Goal: Obtain resource: Obtain resource

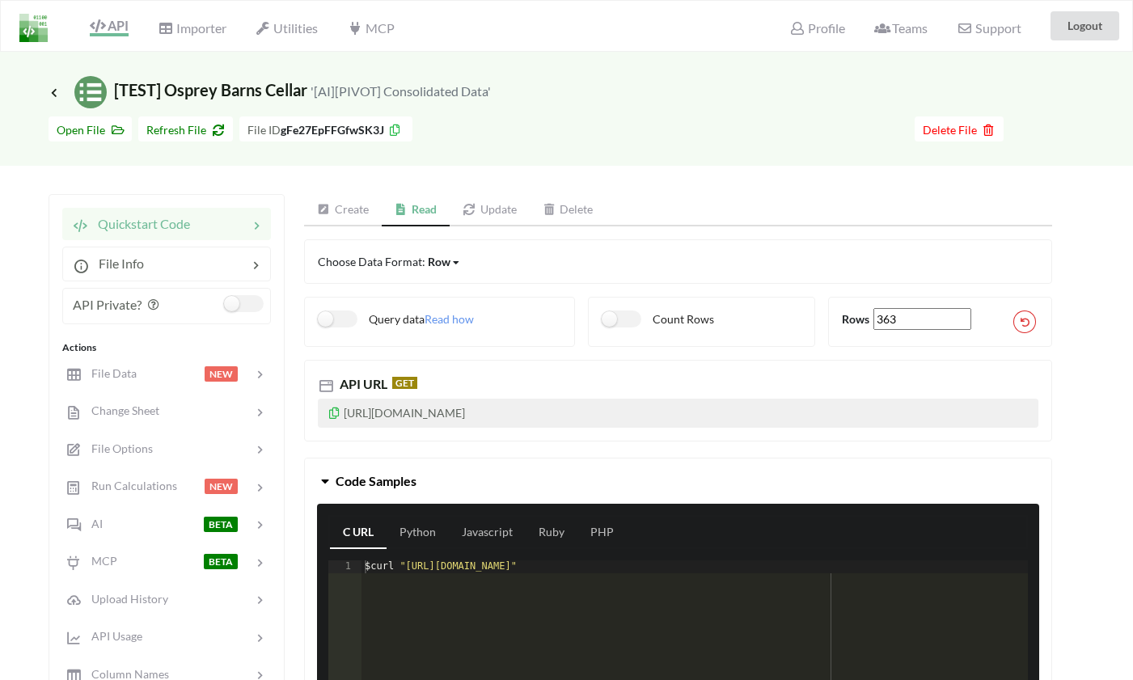
scroll to position [0, 2]
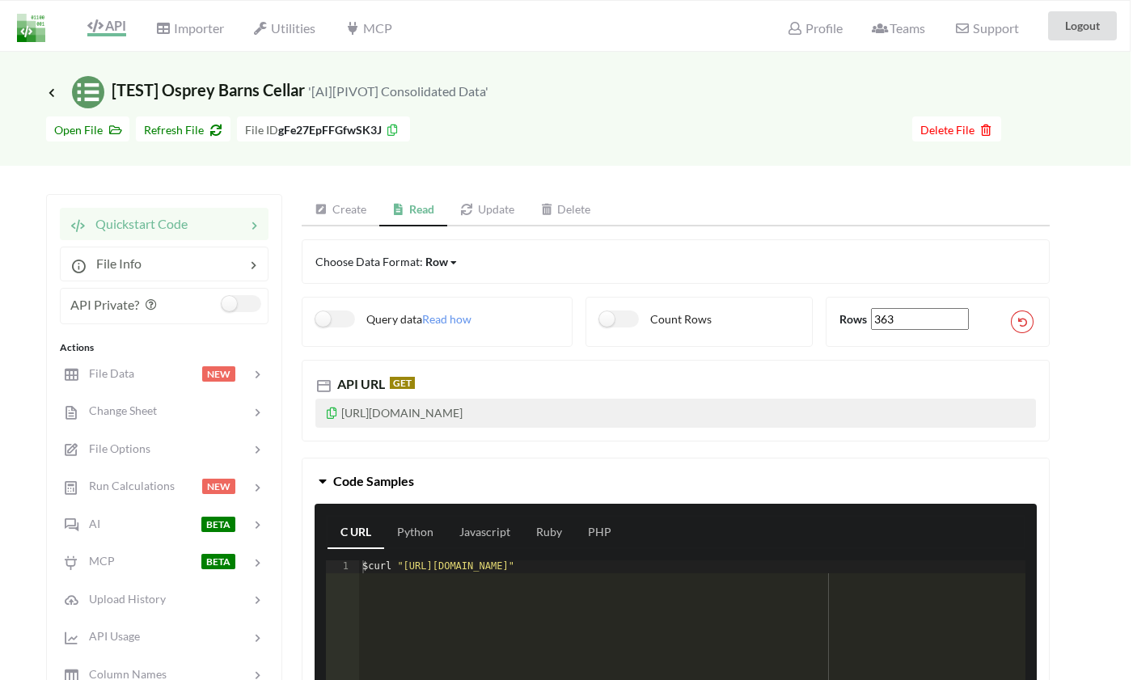
click at [28, 28] on img at bounding box center [31, 28] width 28 height 28
click at [128, 227] on span "Quickstart Code" at bounding box center [137, 223] width 102 height 15
click at [53, 100] on h3 "Icon Link [TEST] Osprey Barns Cellar '[AI][PIVOT] Consolidated Data'" at bounding box center [267, 92] width 442 height 32
click at [53, 83] on span "Icon Link [TEST] Osprey Barns Cellar '[AI][PIVOT] Consolidated Data'" at bounding box center [267, 89] width 442 height 19
click at [53, 86] on span "Icon Link [TEST] Osprey Barns Cellar '[AI][PIVOT] Consolidated Data'" at bounding box center [267, 89] width 442 height 19
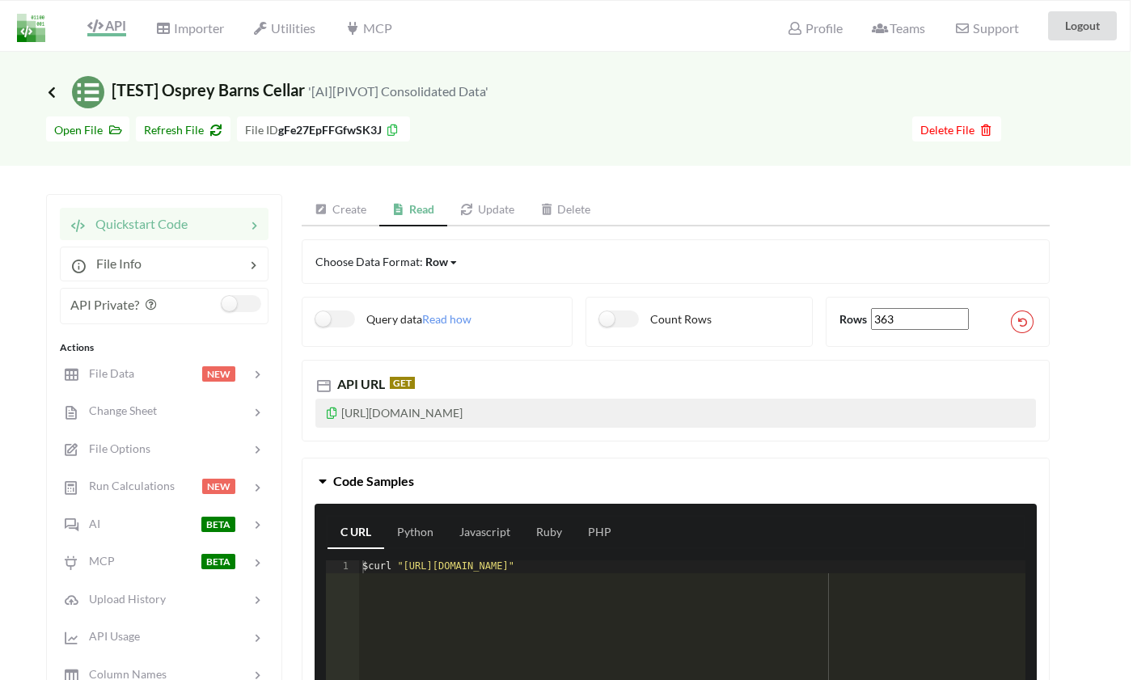
click at [53, 96] on icon at bounding box center [51, 92] width 15 height 13
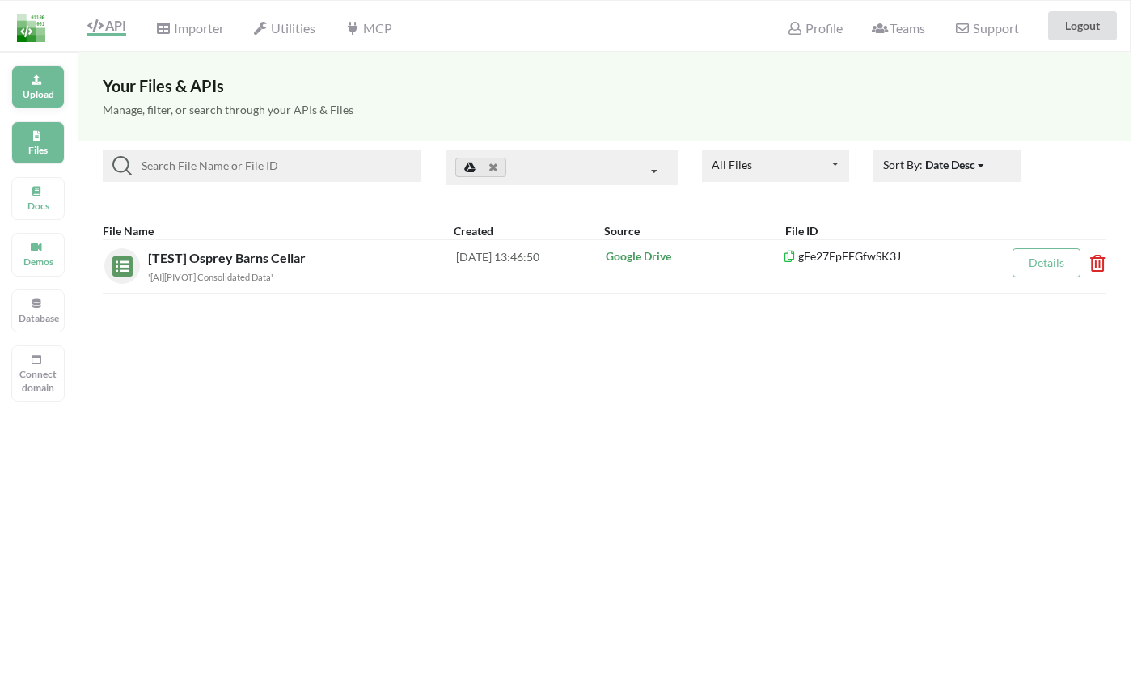
click at [26, 85] on div "Upload" at bounding box center [37, 87] width 53 height 43
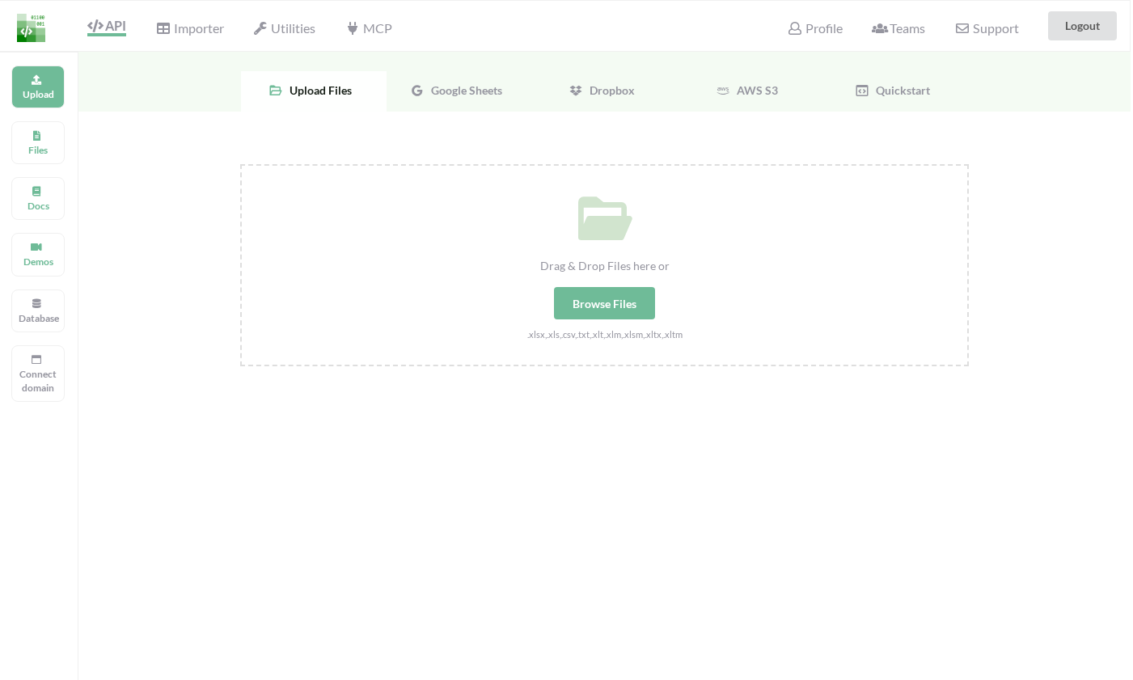
click at [604, 301] on div "Browse Files" at bounding box center [604, 303] width 101 height 32
click at [240, 164] on input "Drag & Drop Files here or Browse Files .xlsx,.xls,.csv,.txt,.xlt,.xlm,.xlsm,.xl…" at bounding box center [240, 164] width 0 height 0
click at [425, 78] on div "Google Sheets" at bounding box center [460, 91] width 146 height 40
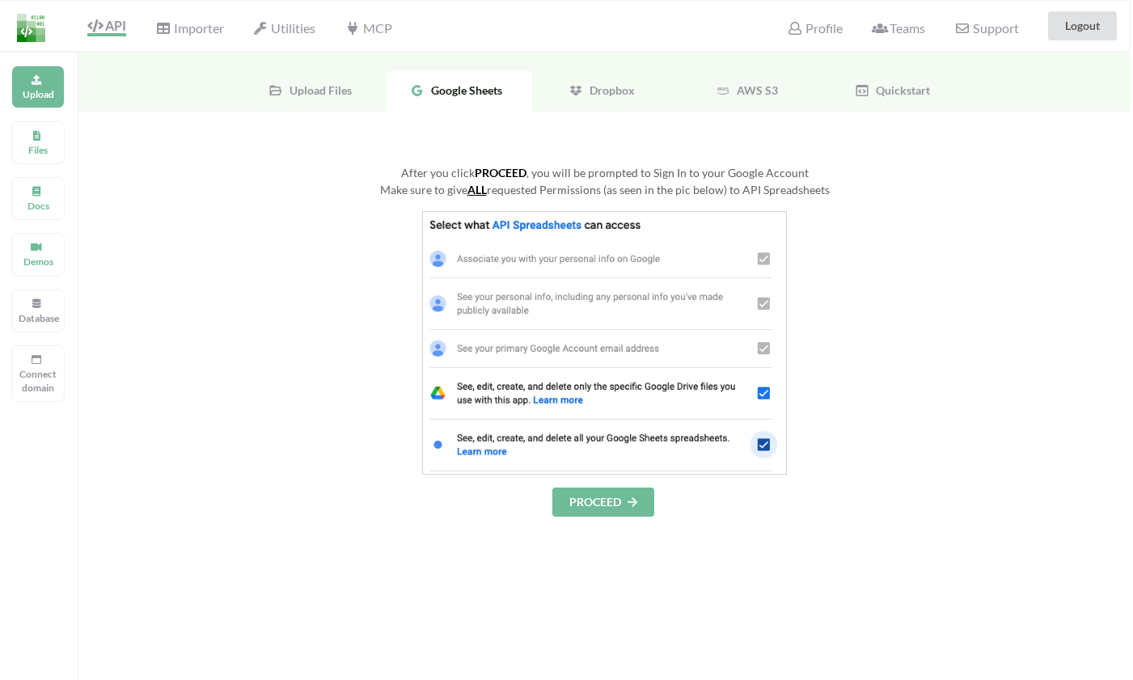
click at [626, 505] on button "PROCEED" at bounding box center [603, 502] width 102 height 29
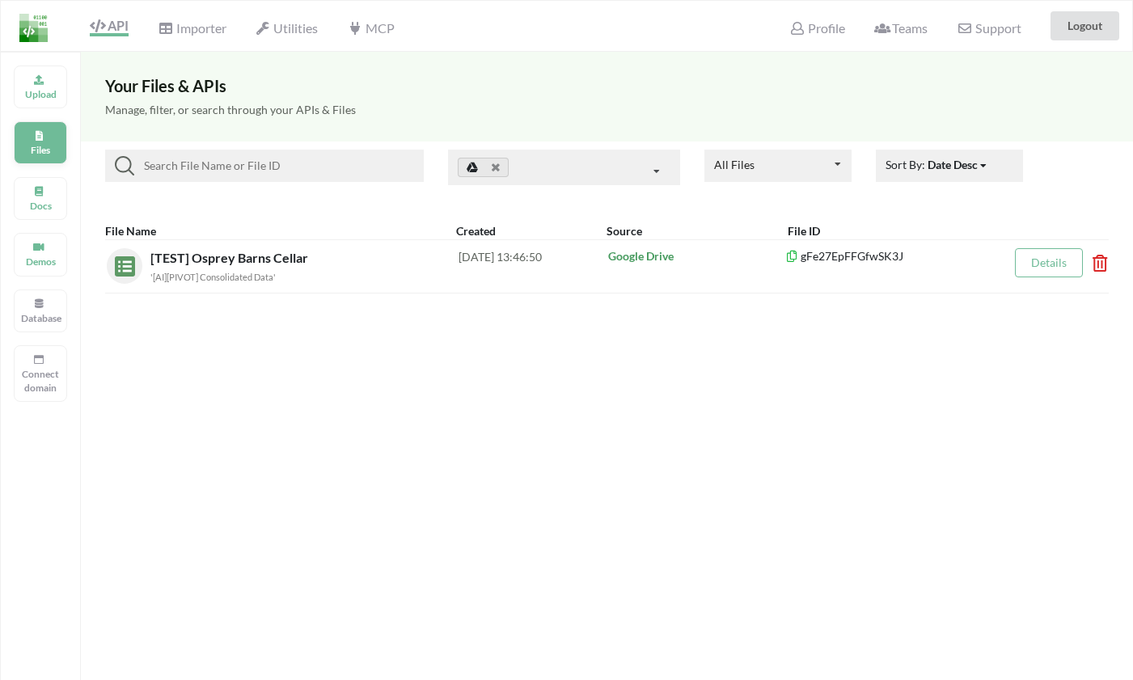
click at [28, 125] on div "Files" at bounding box center [40, 142] width 53 height 43
click at [45, 94] on p "Upload" at bounding box center [40, 94] width 39 height 14
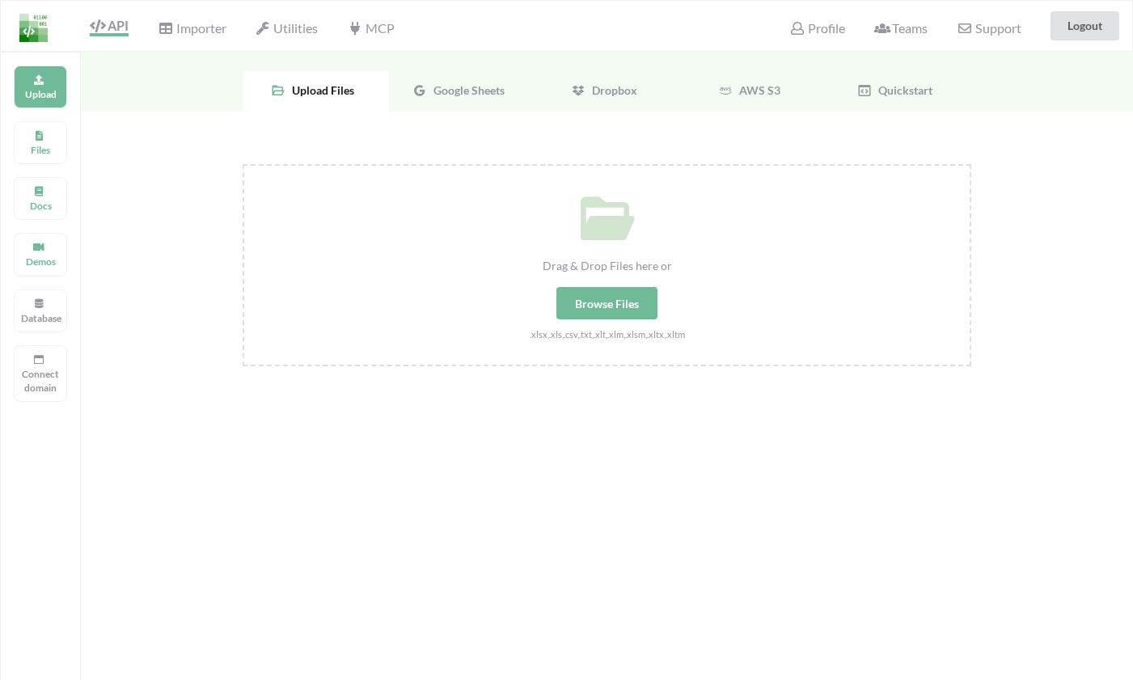
click at [636, 298] on div "Browse Files" at bounding box center [607, 303] width 101 height 32
click at [243, 164] on input "Drag & Drop Files here or Browse Files .xlsx,.xls,.csv,.txt,.xlt,.xlm,.xlsm,.xl…" at bounding box center [243, 164] width 0 height 0
click at [446, 61] on div "Upload Files Google Sheets Dropbox AWS S3 Quickstart" at bounding box center [607, 82] width 1052 height 60
click at [452, 101] on div "Google Sheets" at bounding box center [462, 91] width 146 height 40
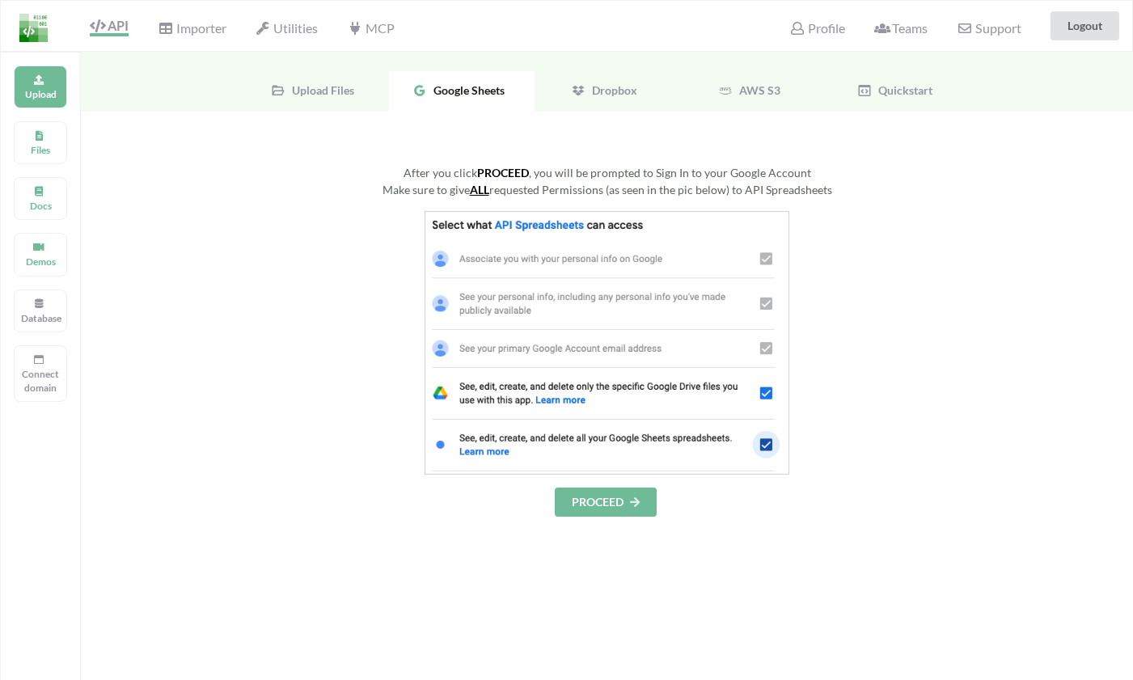
click at [629, 503] on icon at bounding box center [636, 502] width 14 height 10
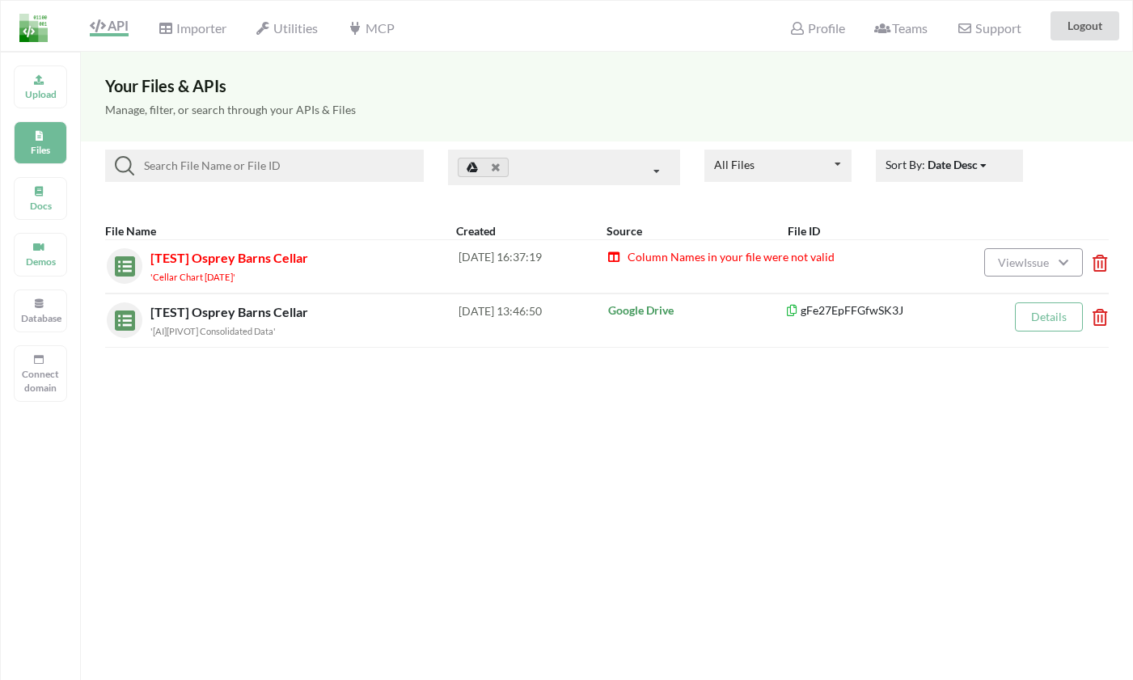
click at [1049, 257] on span "View Issue" at bounding box center [1026, 263] width 56 height 14
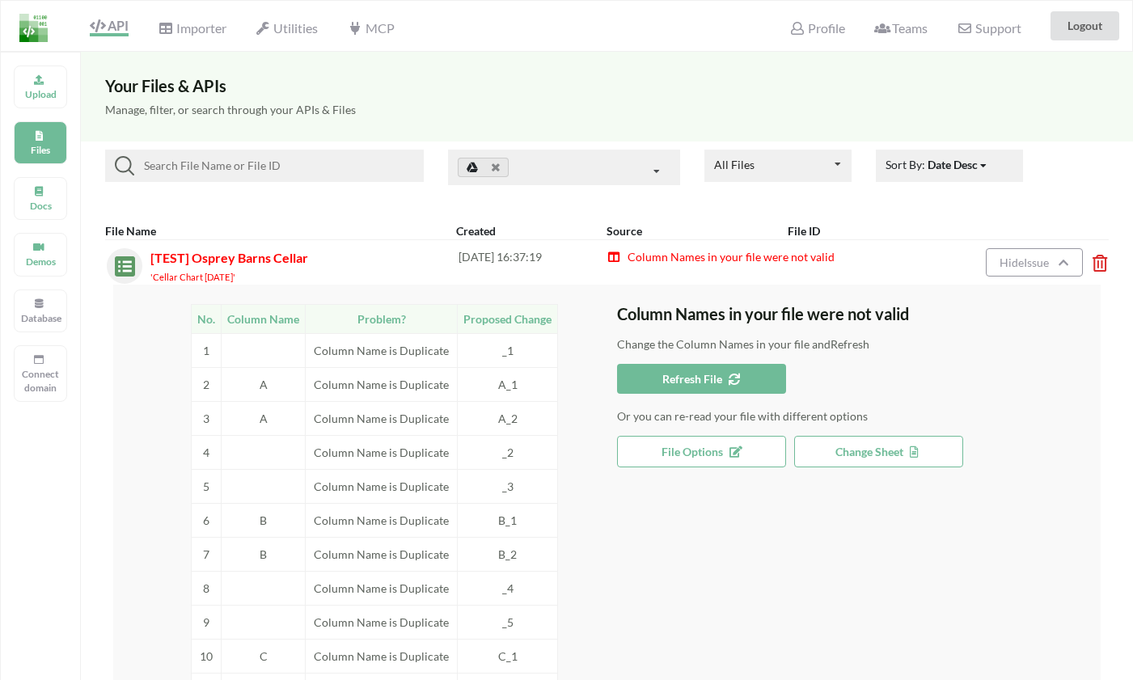
click at [896, 454] on span "Change Sheet" at bounding box center [879, 452] width 87 height 14
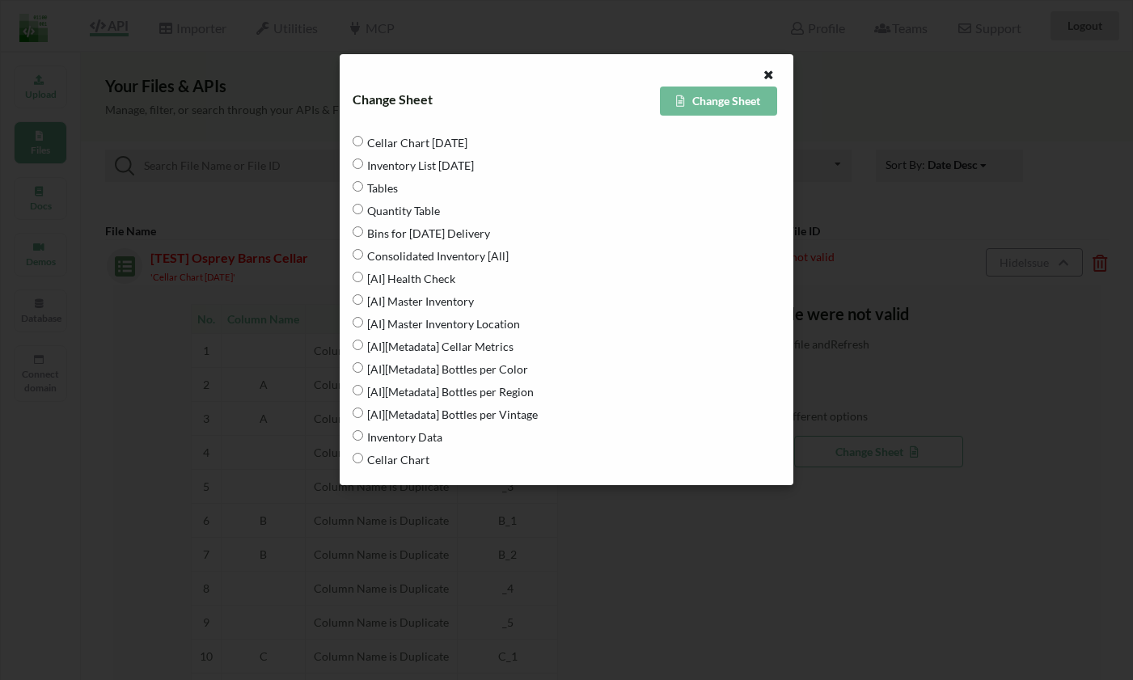
click at [442, 328] on span "[AI] Master Inventory Location" at bounding box center [441, 324] width 157 height 34
click at [363, 328] on Location "[AI] Master Inventory Location" at bounding box center [358, 322] width 11 height 11
radio Location "true"
click at [701, 107] on button "Change Sheet" at bounding box center [719, 101] width 118 height 29
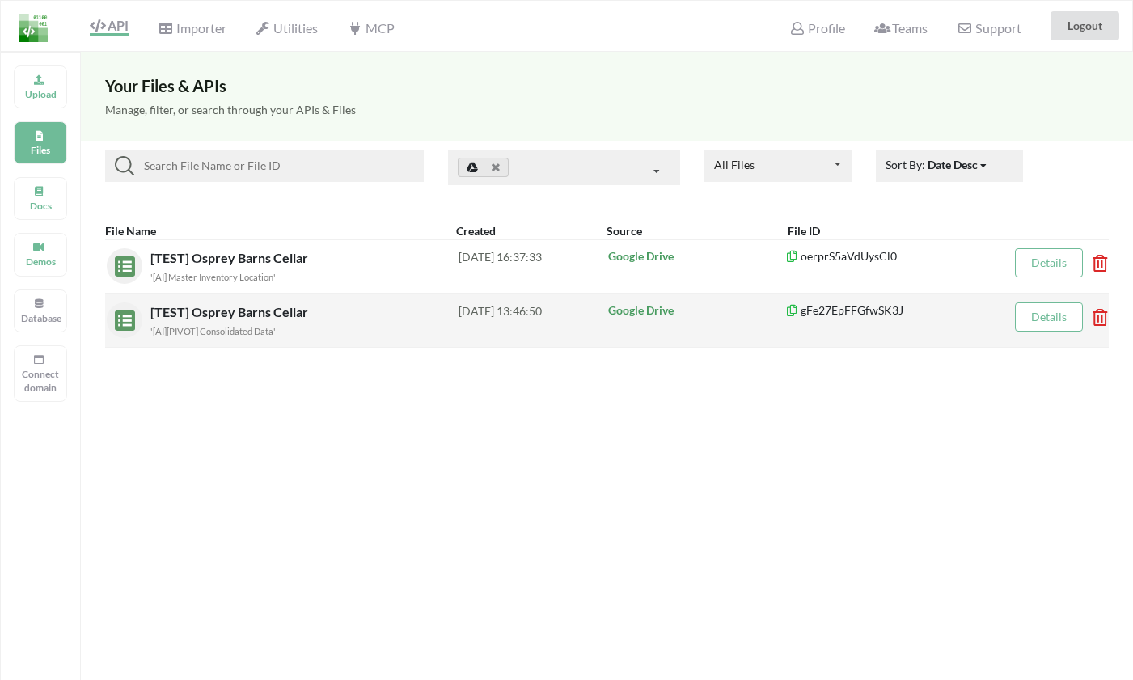
click at [1054, 317] on link "Details" at bounding box center [1049, 317] width 36 height 14
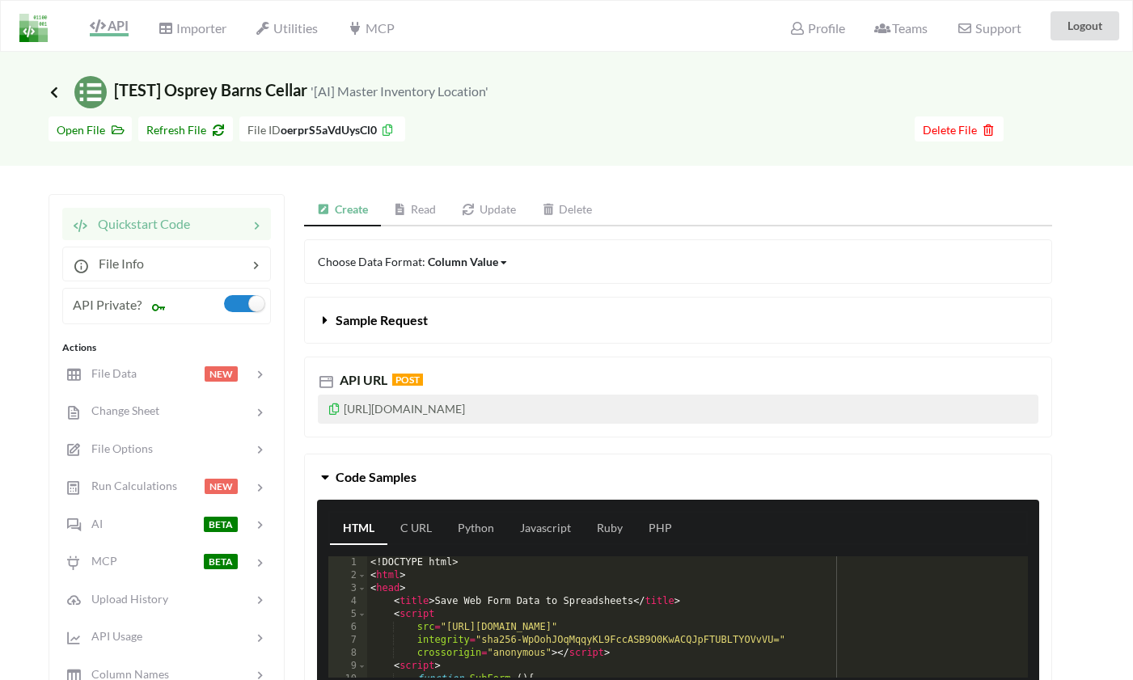
click at [57, 95] on icon at bounding box center [54, 92] width 15 height 13
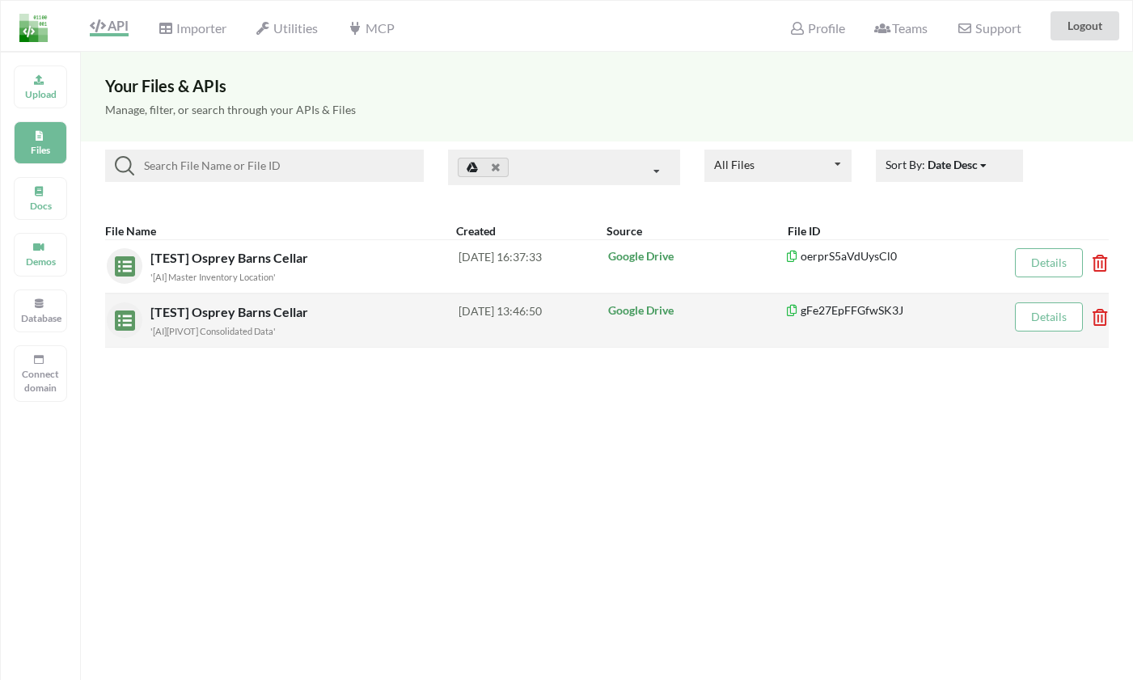
click at [1032, 321] on link "Details" at bounding box center [1049, 317] width 36 height 14
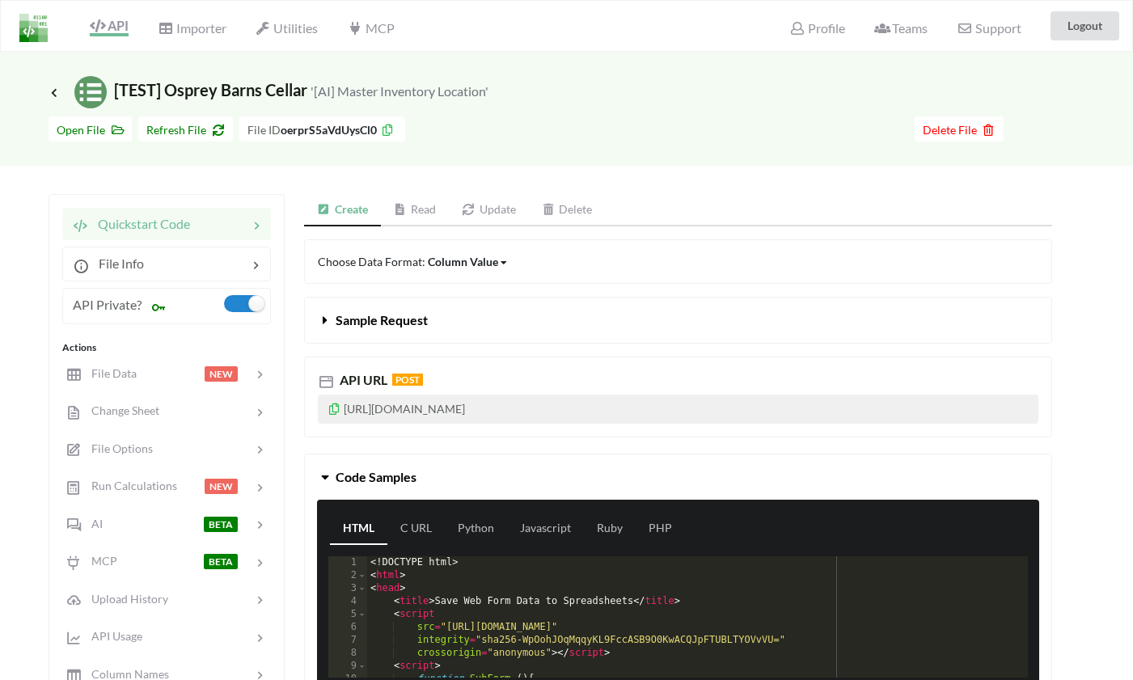
click at [39, 31] on img at bounding box center [33, 28] width 28 height 28
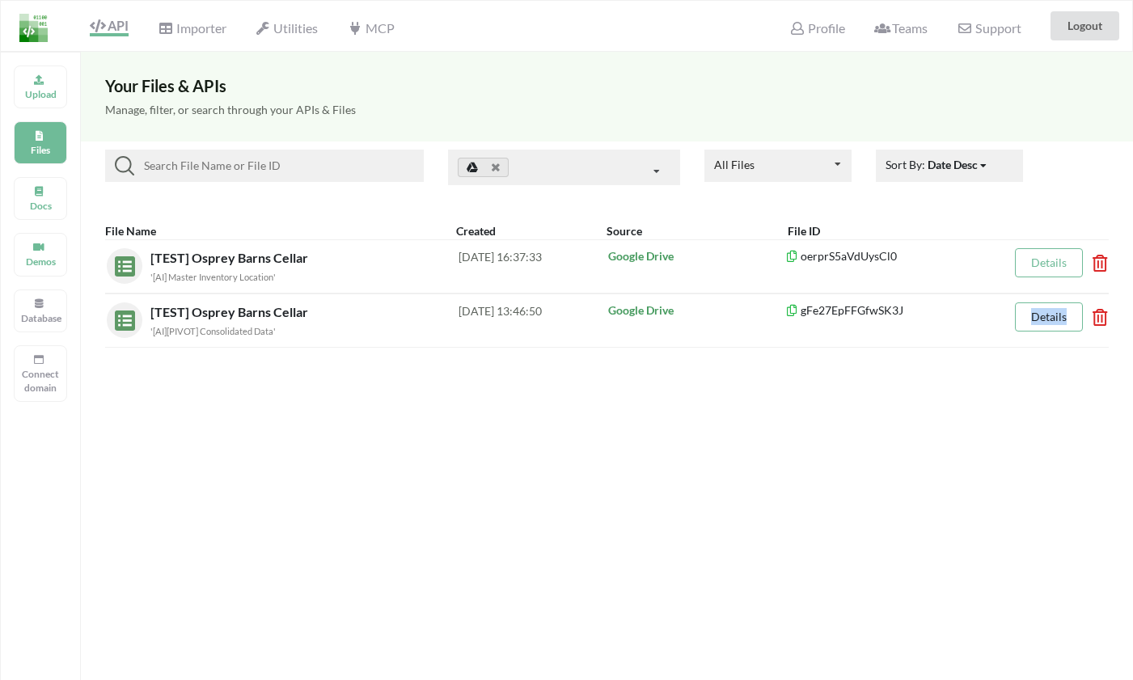
drag, startPoint x: 1099, startPoint y: 318, endPoint x: 970, endPoint y: 414, distance: 161.3
click at [970, 414] on div "Your Files & APIs Manage, filter, or search through your APIs & Files All Files…" at bounding box center [607, 392] width 1052 height 680
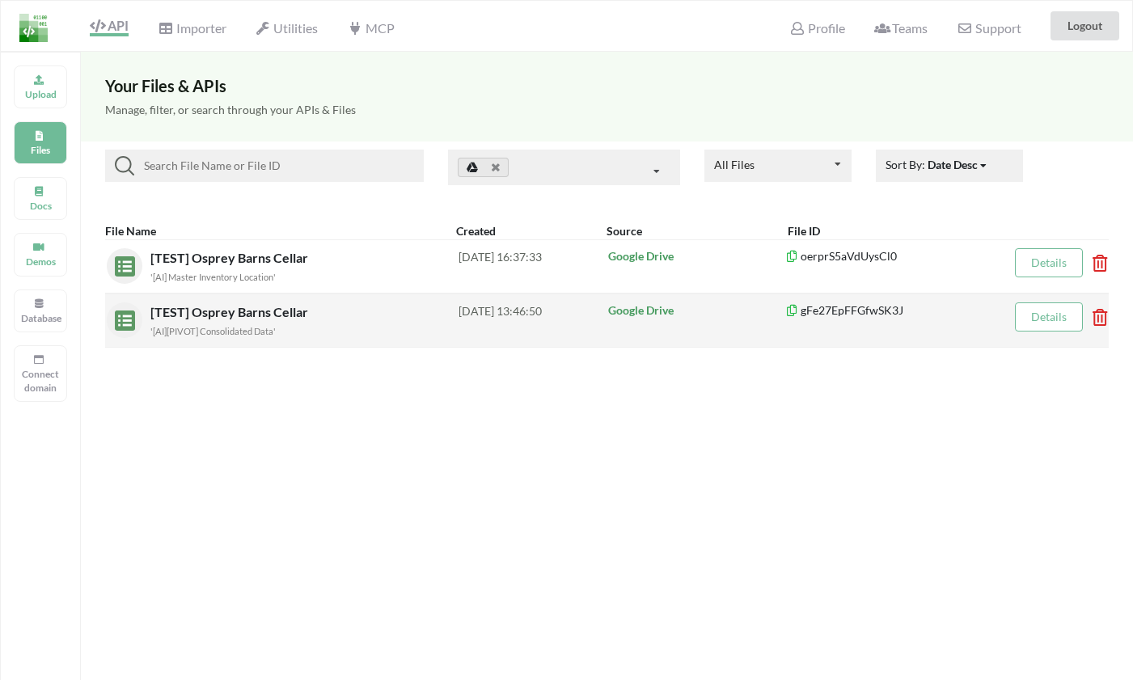
click at [308, 311] on span "[TEST] Osprey Barns Cellar" at bounding box center [230, 311] width 161 height 15
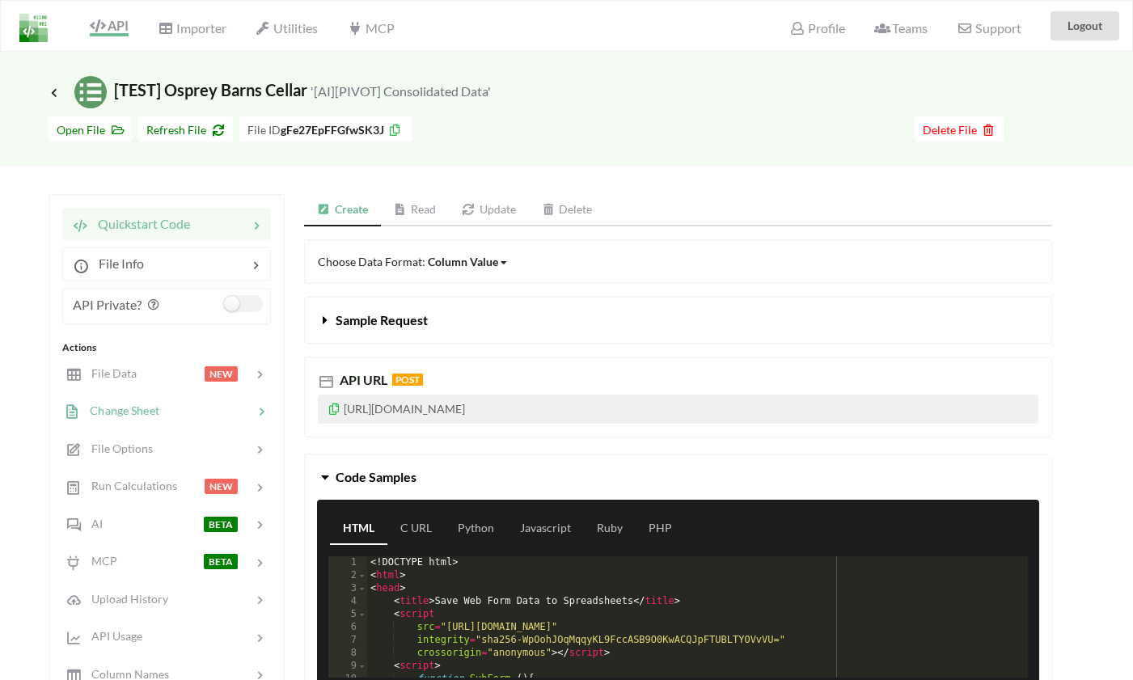
click at [155, 413] on span "Change Sheet" at bounding box center [119, 411] width 79 height 14
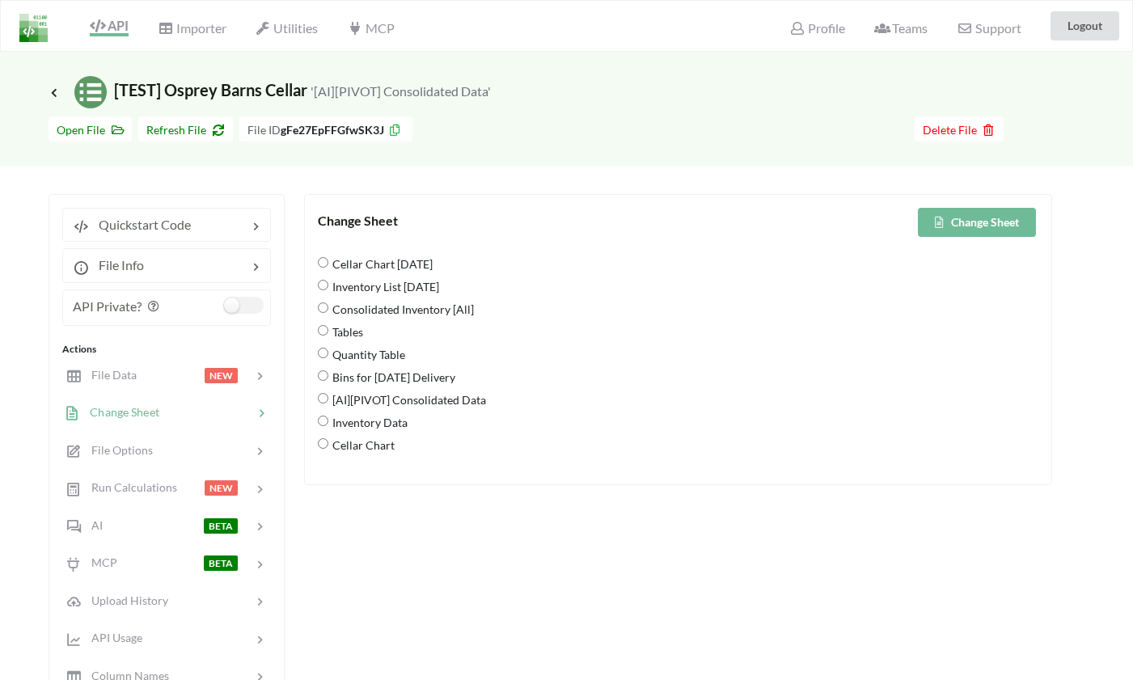
click at [377, 383] on span "[AI][PIVOT] Consolidated Data" at bounding box center [407, 400] width 158 height 34
click at [328, 393] on Data "[AI][PIVOT] Consolidated Data" at bounding box center [323, 398] width 11 height 11
radio Data "true"
click at [378, 375] on span "Bins for 8/21/25 Delivery" at bounding box center [391, 377] width 127 height 34
click at [328, 375] on Delivery "Bins for 8/21/25 Delivery" at bounding box center [323, 375] width 11 height 11
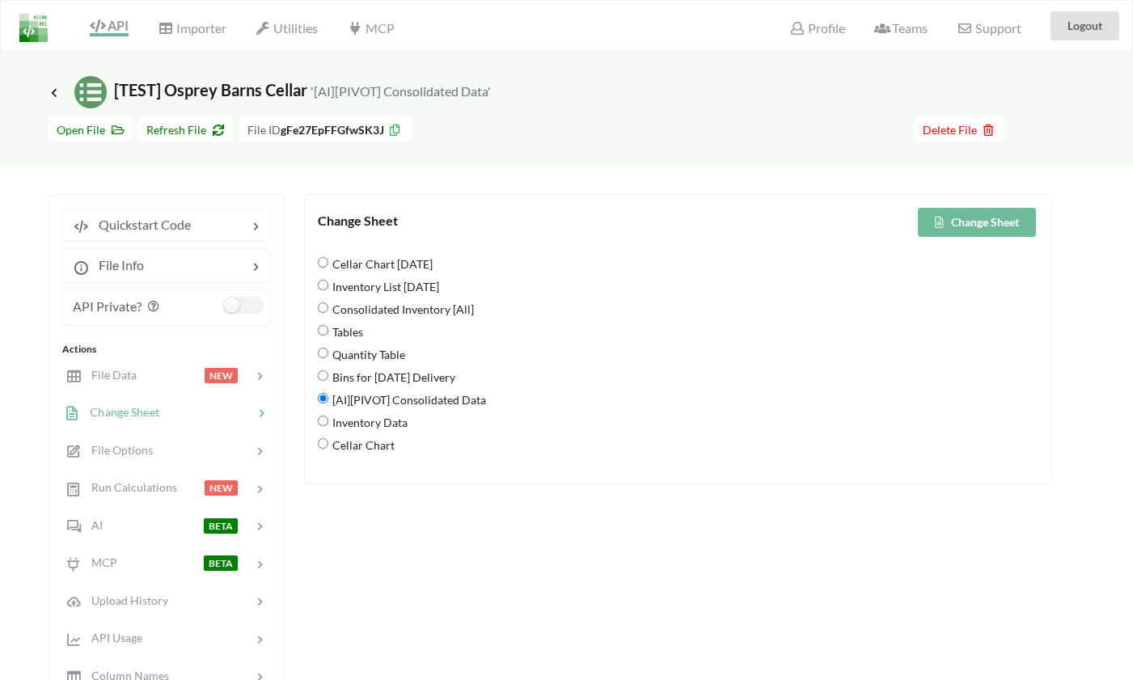
radio Delivery "true"
click at [970, 225] on button "Change Sheet" at bounding box center [977, 222] width 118 height 29
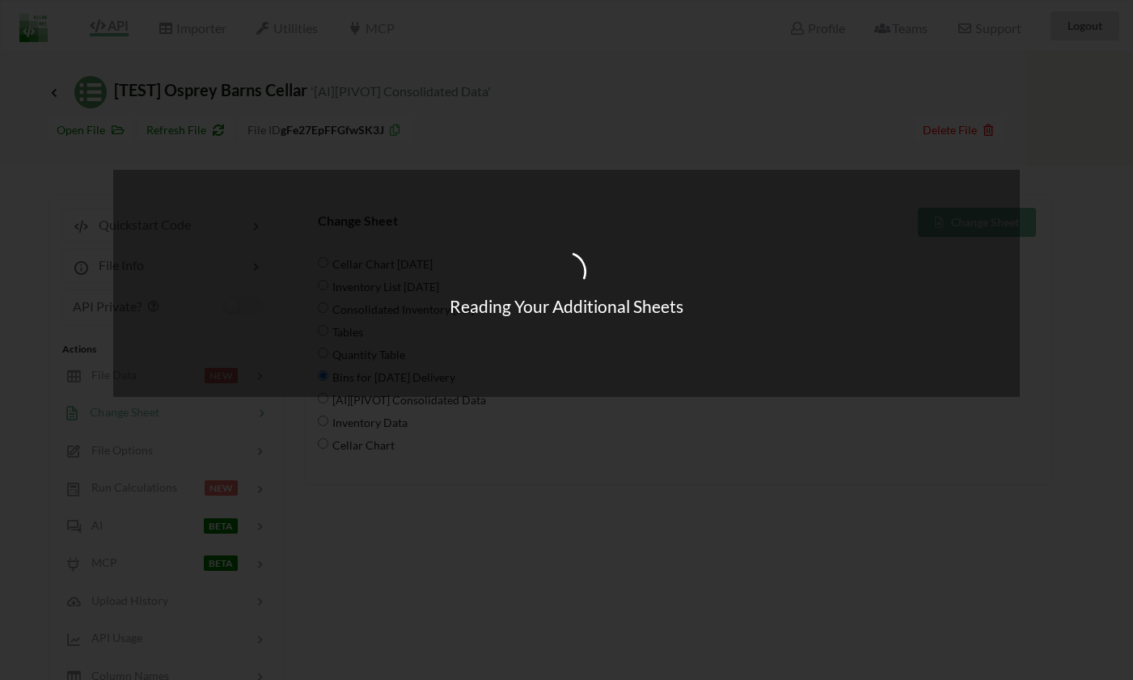
radio Table "true"
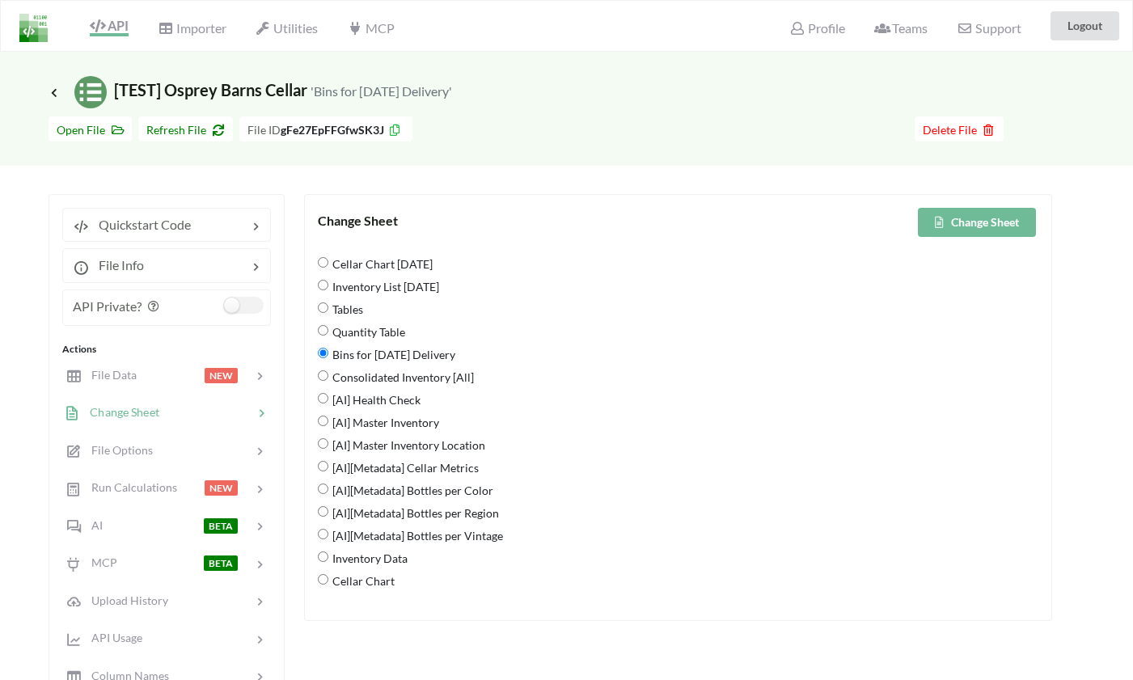
click at [401, 426] on span "[AI] Master Inventory" at bounding box center [383, 422] width 111 height 34
click at [328, 426] on Inventory "[AI] Master Inventory" at bounding box center [323, 421] width 11 height 11
radio Inventory "true"
click at [989, 214] on button "Change Sheet" at bounding box center [977, 222] width 118 height 29
click at [53, 91] on icon at bounding box center [54, 92] width 15 height 13
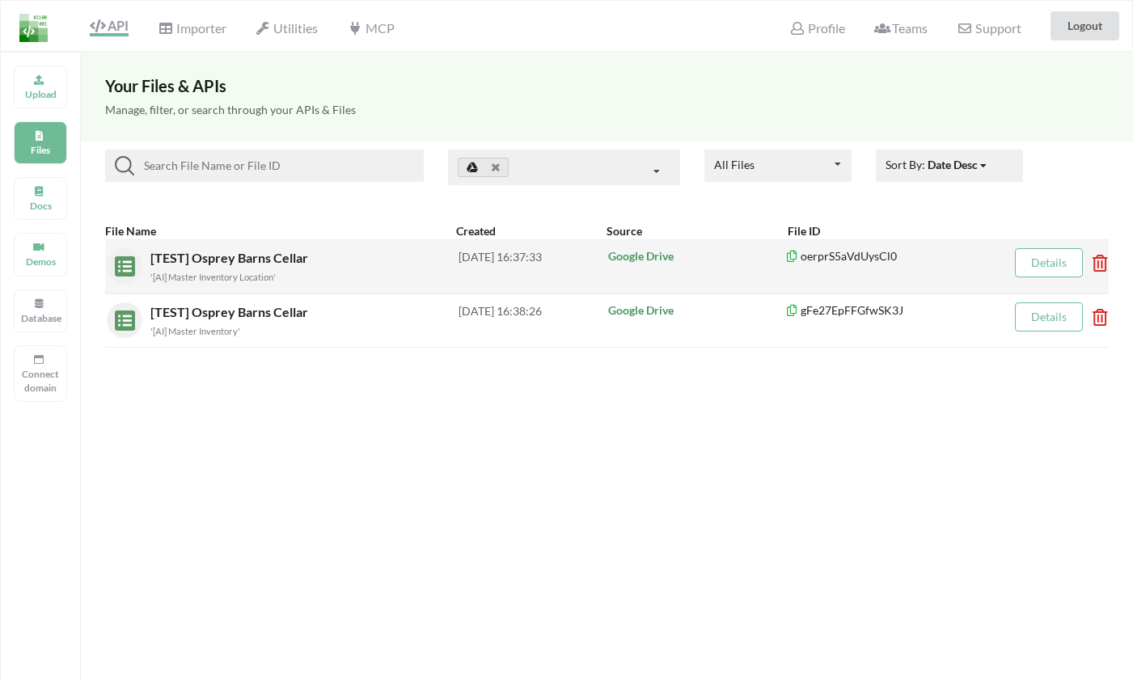
click at [214, 255] on span "[TEST] Osprey Barns Cellar" at bounding box center [230, 257] width 161 height 15
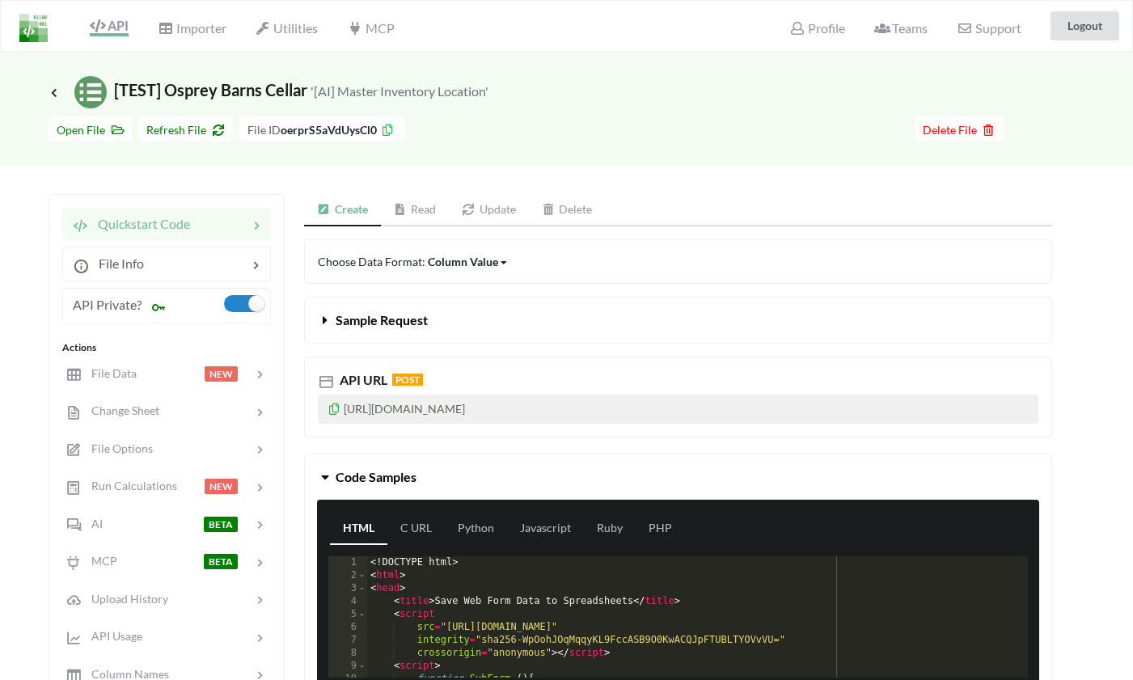
click at [427, 208] on link "Read" at bounding box center [415, 210] width 69 height 32
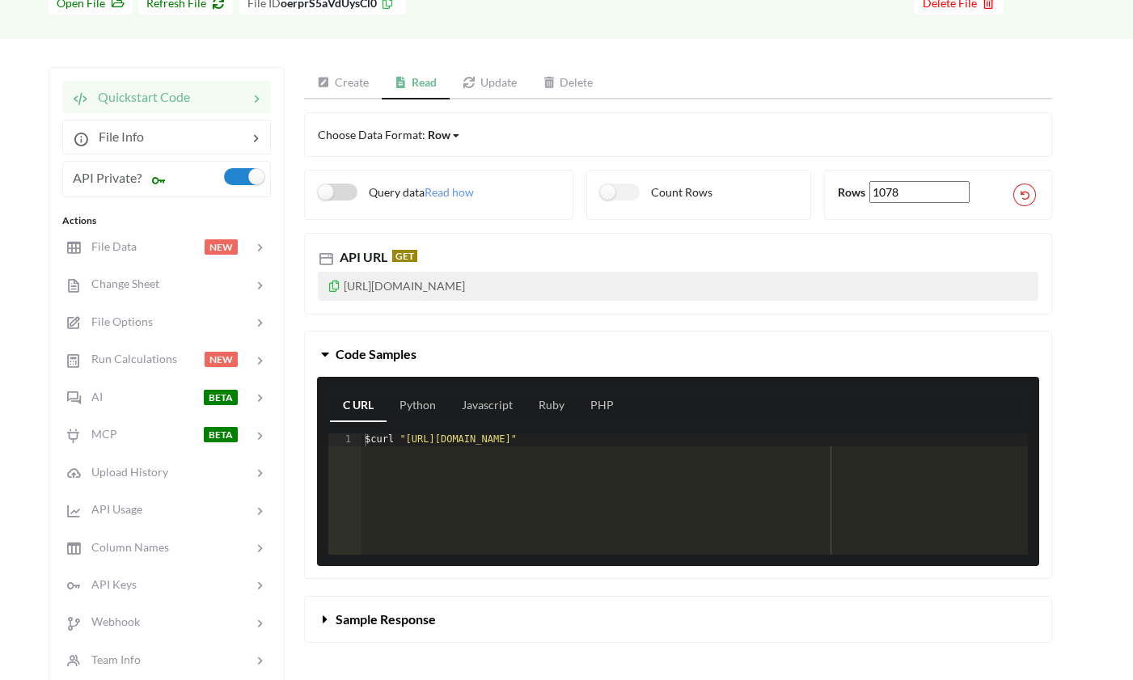
scroll to position [134, 0]
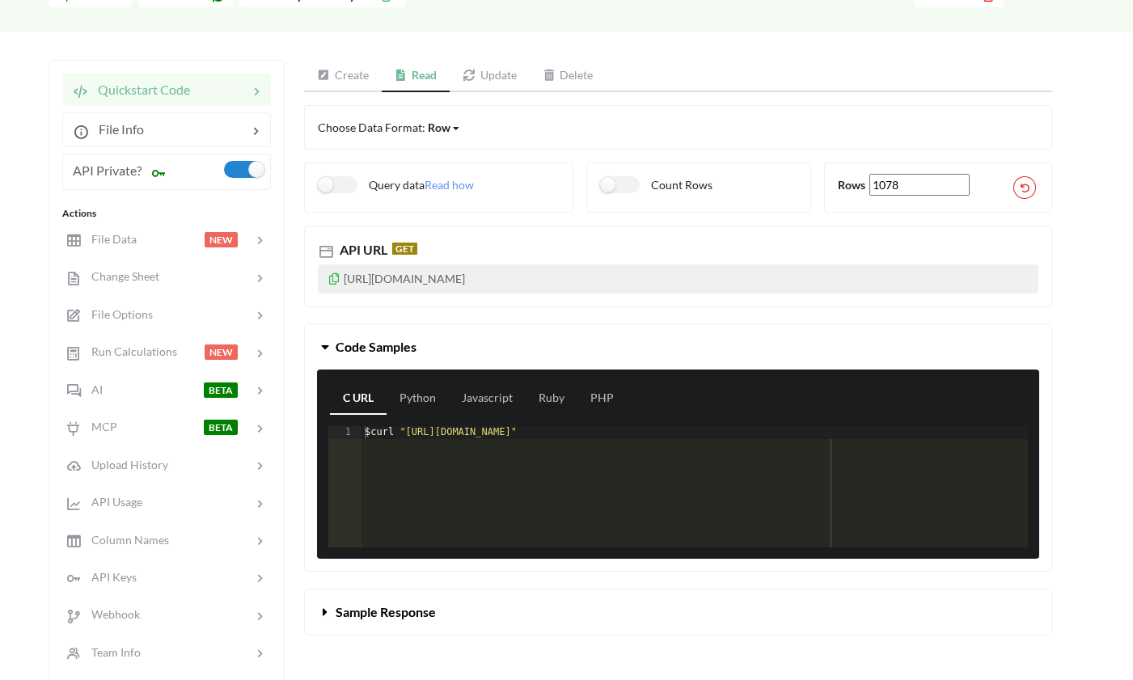
click at [379, 278] on p "https://api.apispreadsheets.com/data/oerprS5aVdUysCl0/?accessKey=5c81c7ca7790f5…" at bounding box center [678, 279] width 721 height 29
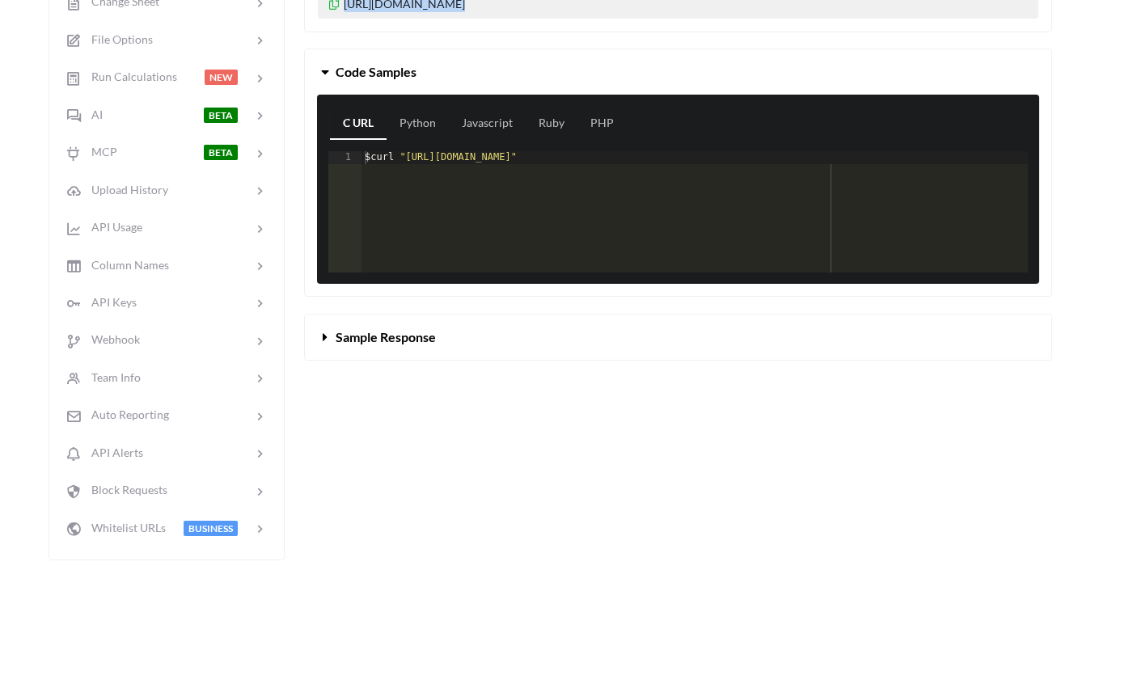
scroll to position [413, 0]
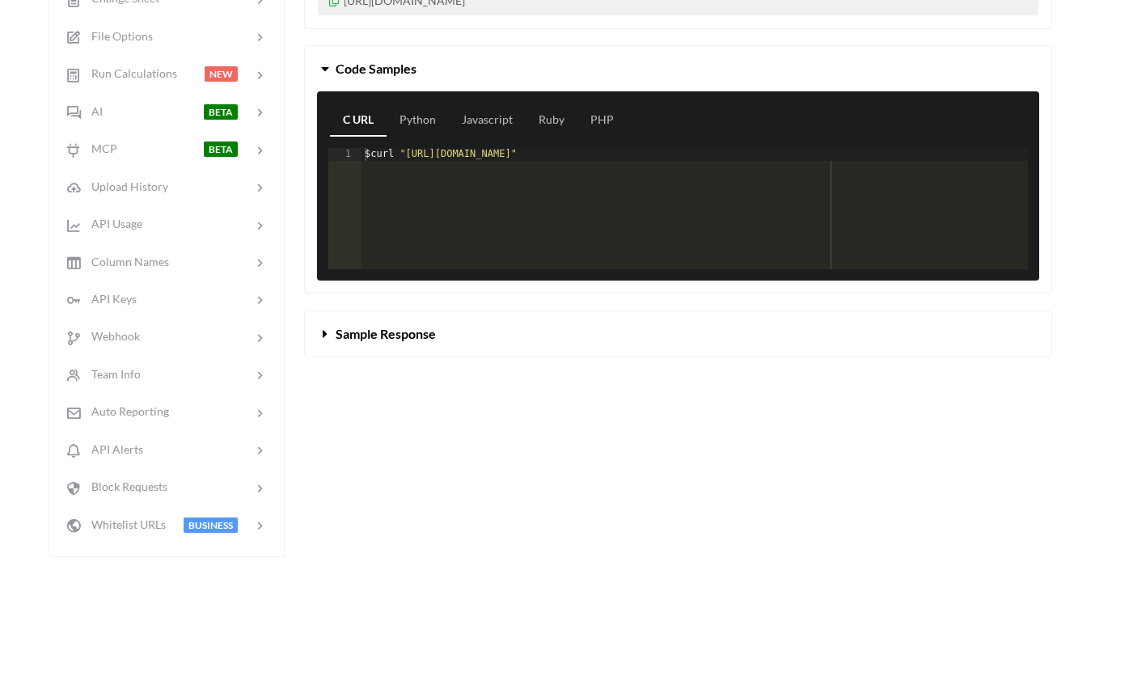
click at [313, 375] on div "Choose Data Format: Row Row Column Matrix Query data Read how Count Rows Rows 1…" at bounding box center [678, 101] width 748 height 548
click at [320, 341] on span at bounding box center [327, 333] width 18 height 15
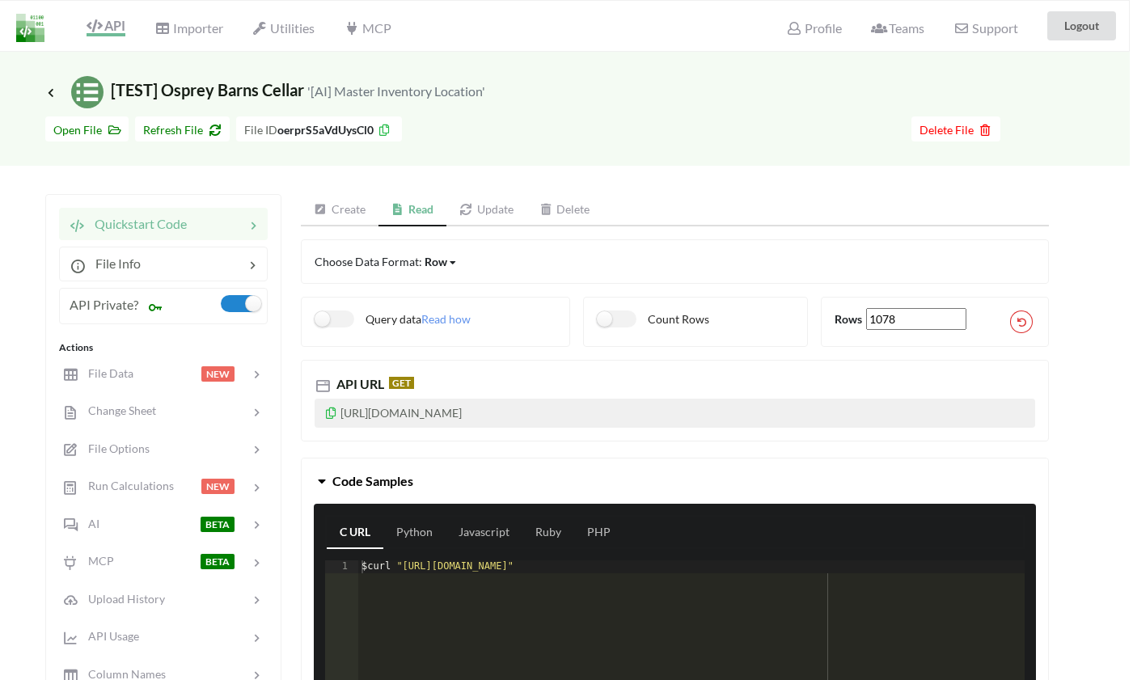
scroll to position [0, 3]
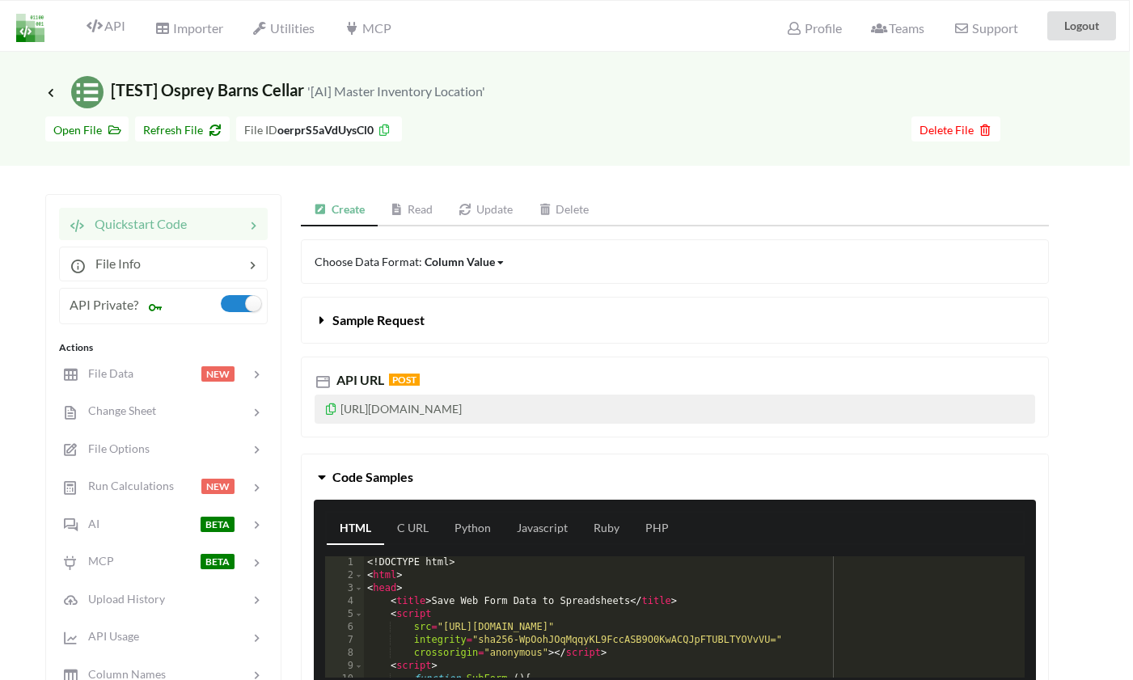
scroll to position [0, 3]
click at [400, 222] on link "Read" at bounding box center [412, 210] width 69 height 32
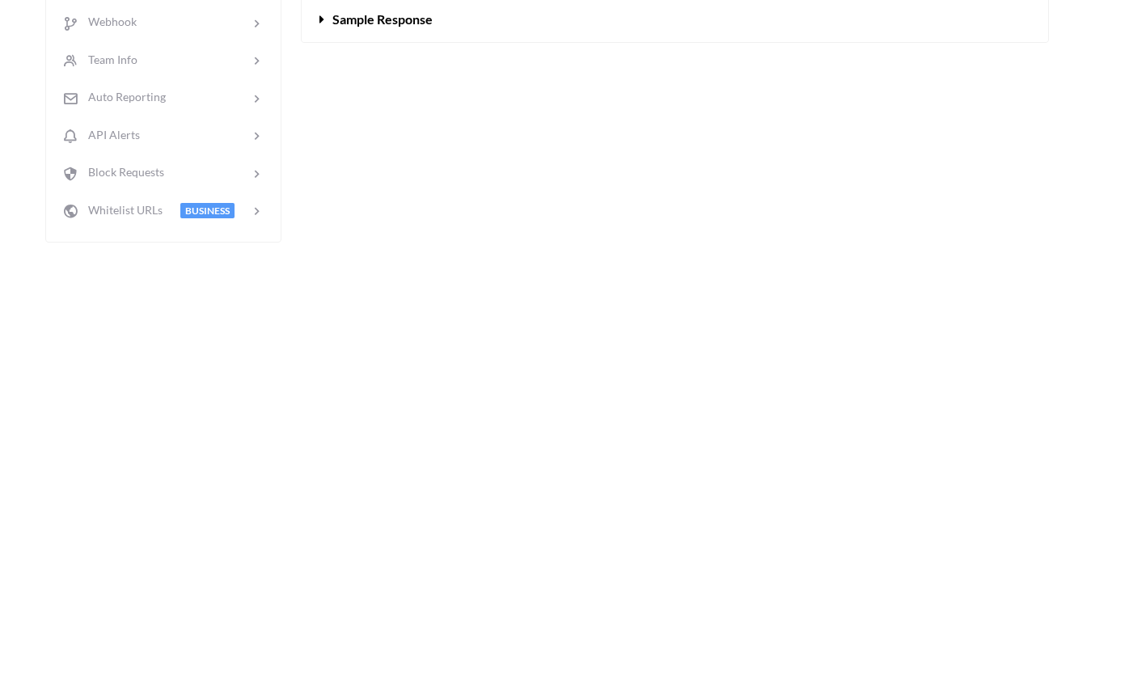
scroll to position [578, 3]
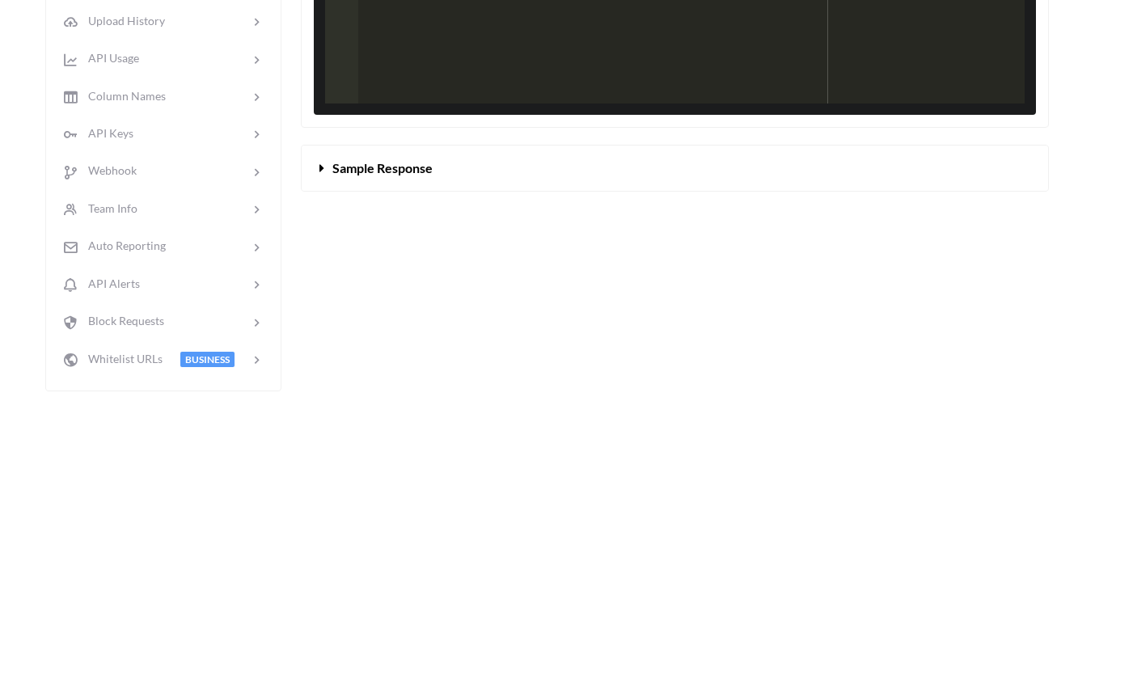
click at [346, 191] on button "Sample Response" at bounding box center [675, 168] width 747 height 45
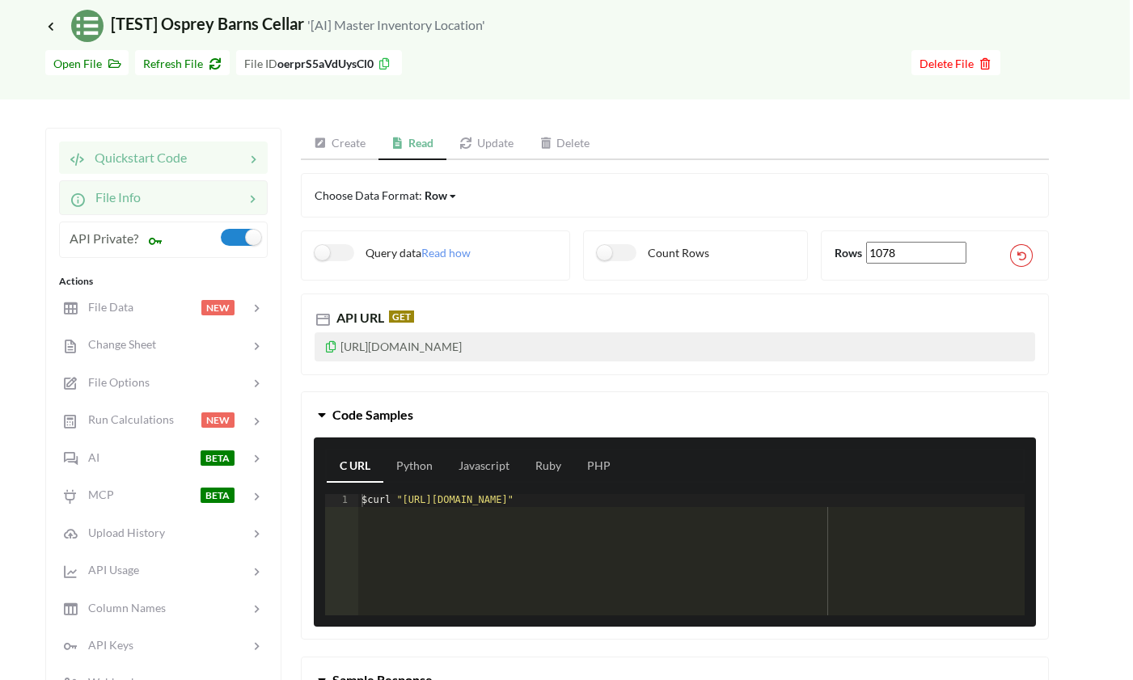
scroll to position [61, 3]
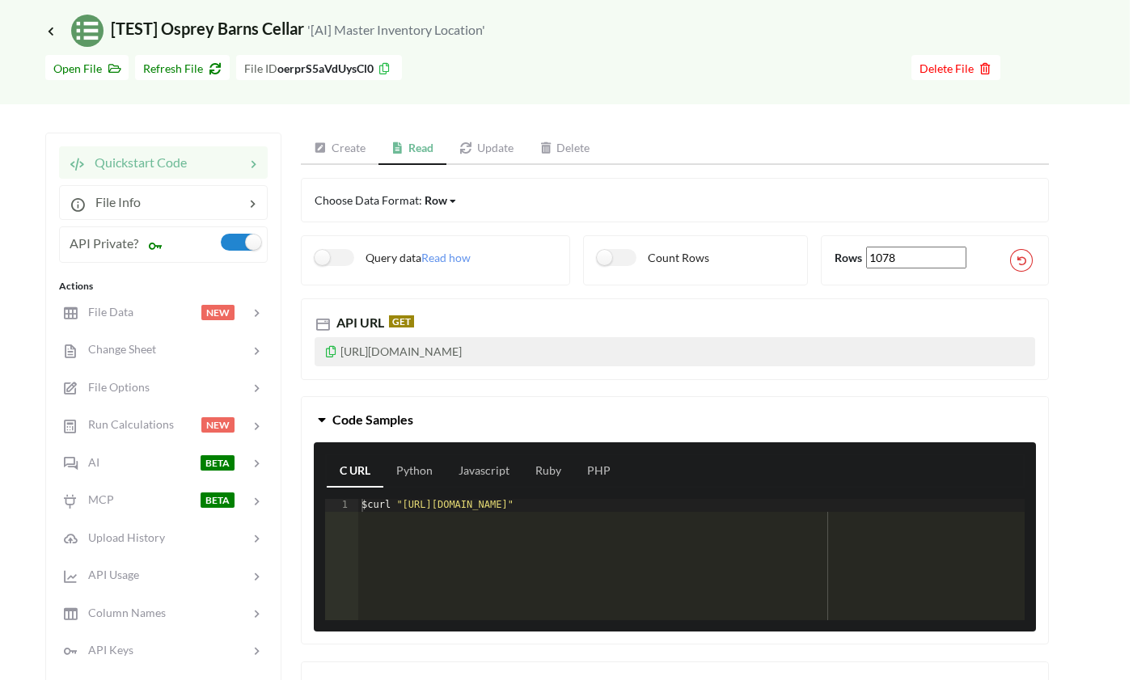
click at [177, 63] on span "Refresh File" at bounding box center [182, 68] width 78 height 14
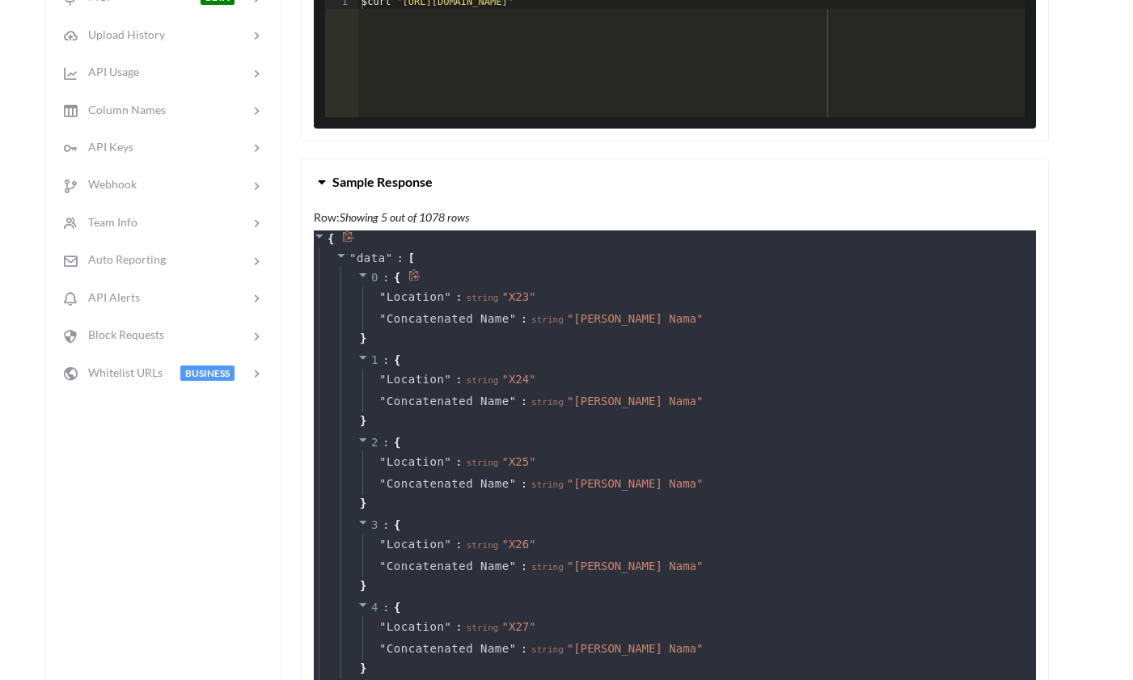
scroll to position [569, 3]
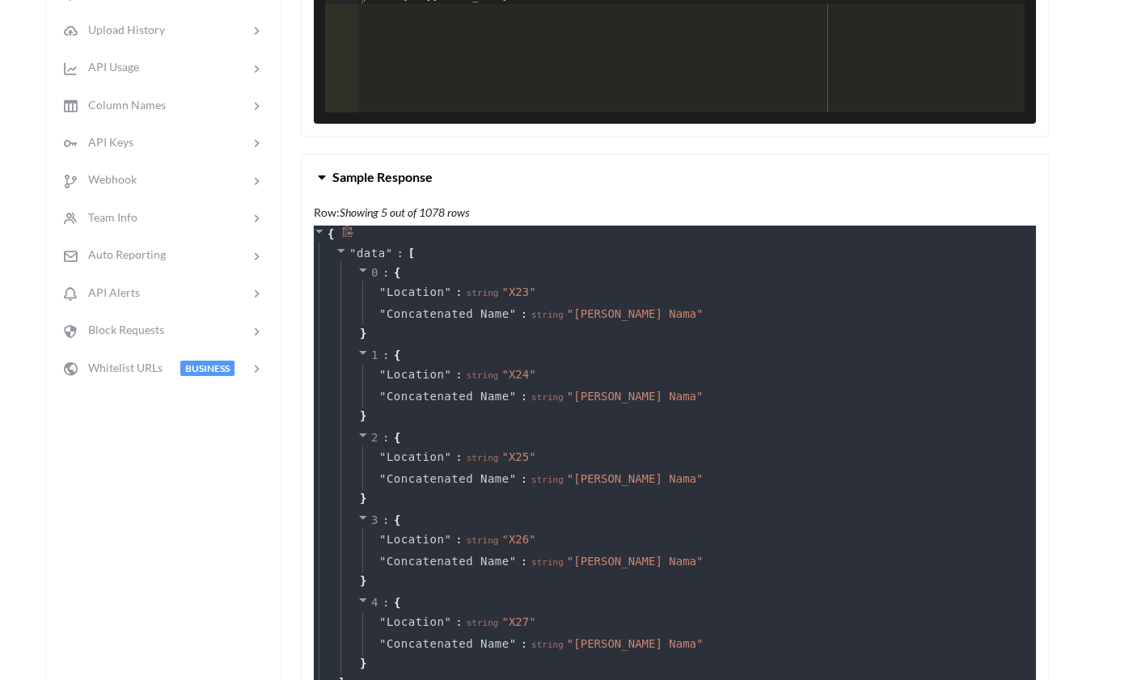
click at [349, 237] on icon at bounding box center [348, 231] width 11 height 11
click at [347, 240] on span "✔" at bounding box center [350, 233] width 6 height 13
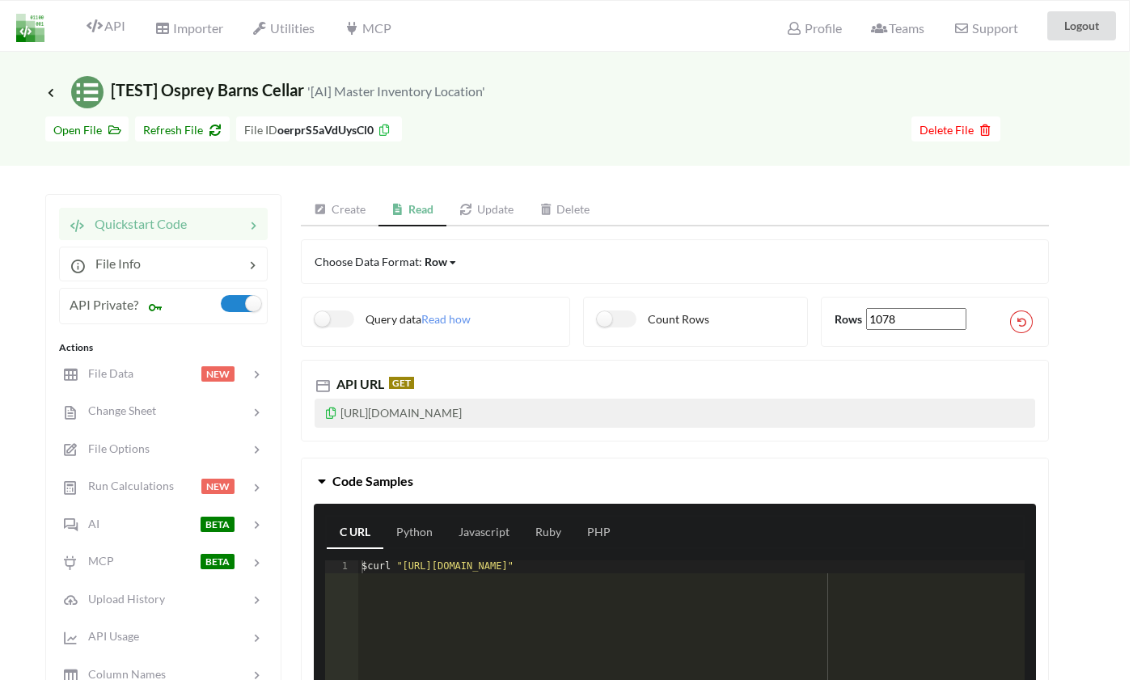
scroll to position [0, 3]
click at [180, 128] on span "Refresh File" at bounding box center [182, 130] width 78 height 14
type input "361"
click at [163, 133] on span "Refresh File" at bounding box center [182, 130] width 78 height 14
drag, startPoint x: 472, startPoint y: 425, endPoint x: 341, endPoint y: 418, distance: 131.2
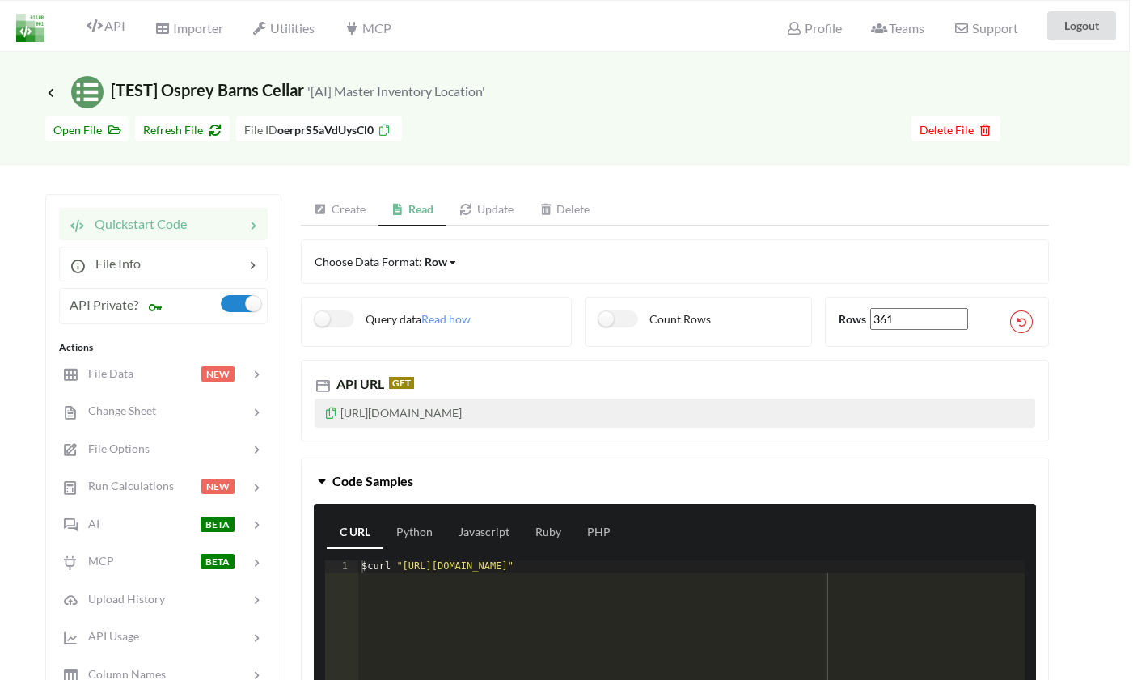
click at [341, 418] on p "https://api.apispreadsheets.com/data/oerprS5aVdUysCl0/?accessKey=5c81c7ca7790f5…" at bounding box center [675, 413] width 721 height 29
copy p "https://api.apispreadsheets.com/data/oerprS5aVdUysCl0/?accessKey=5c81c7ca7790f5…"
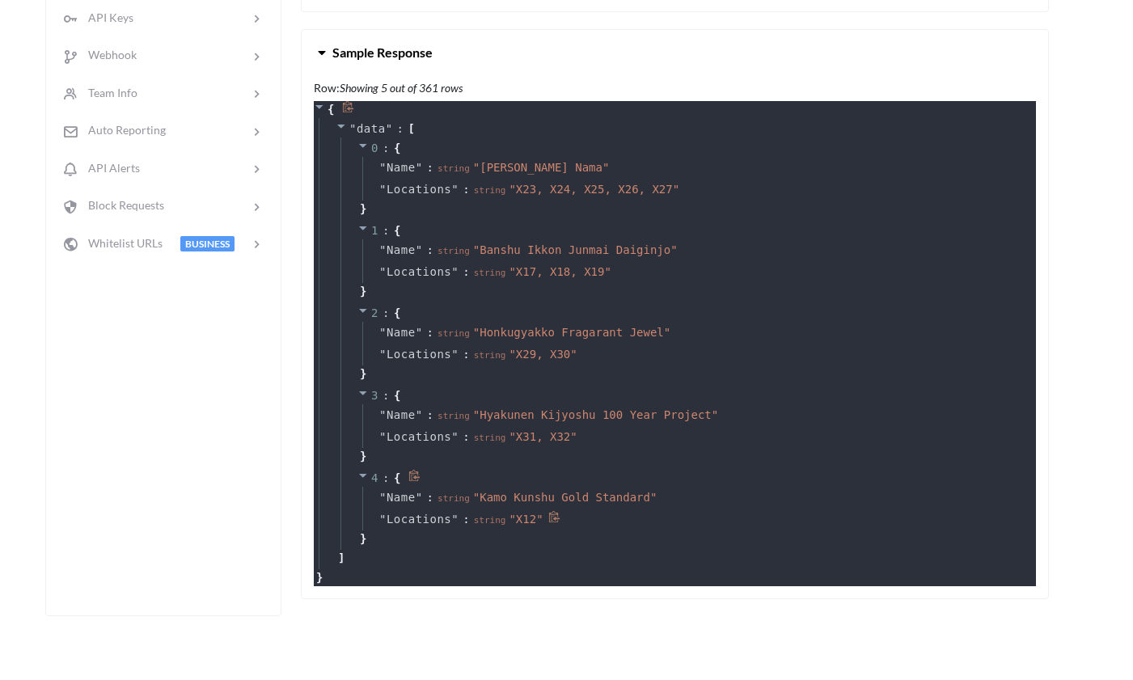
scroll to position [696, 3]
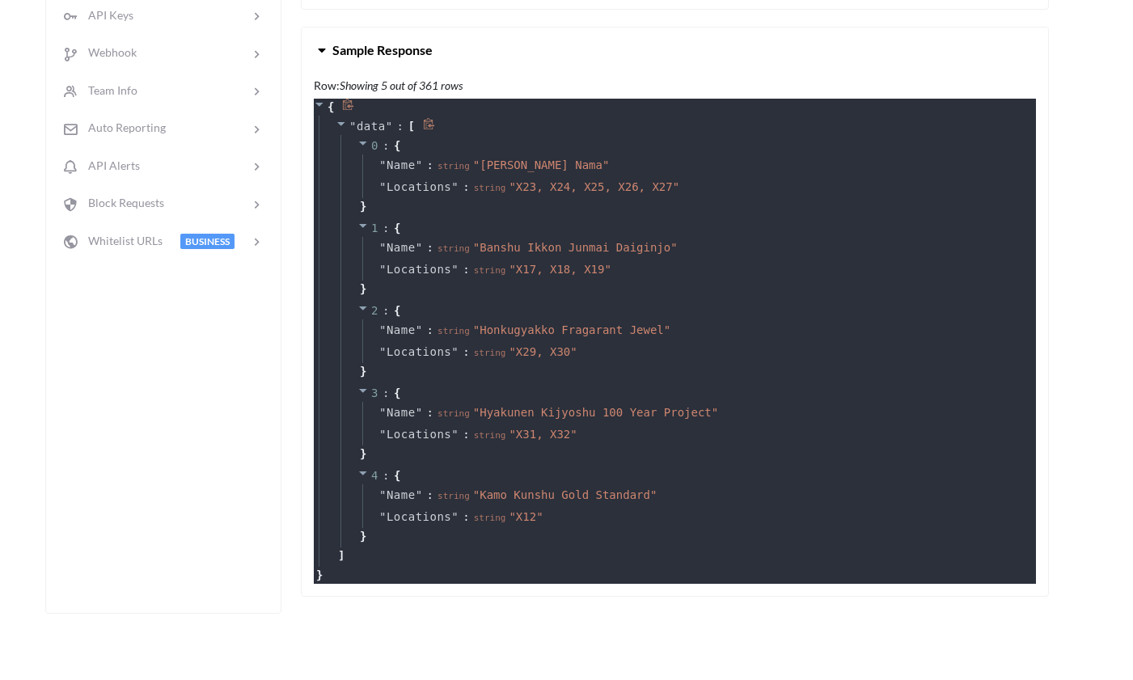
click at [360, 567] on div "" data " : [ 0 : { " Name " : string " Afuri Junmai Sugiyamaryu Nama " " Locati…" at bounding box center [678, 341] width 718 height 451
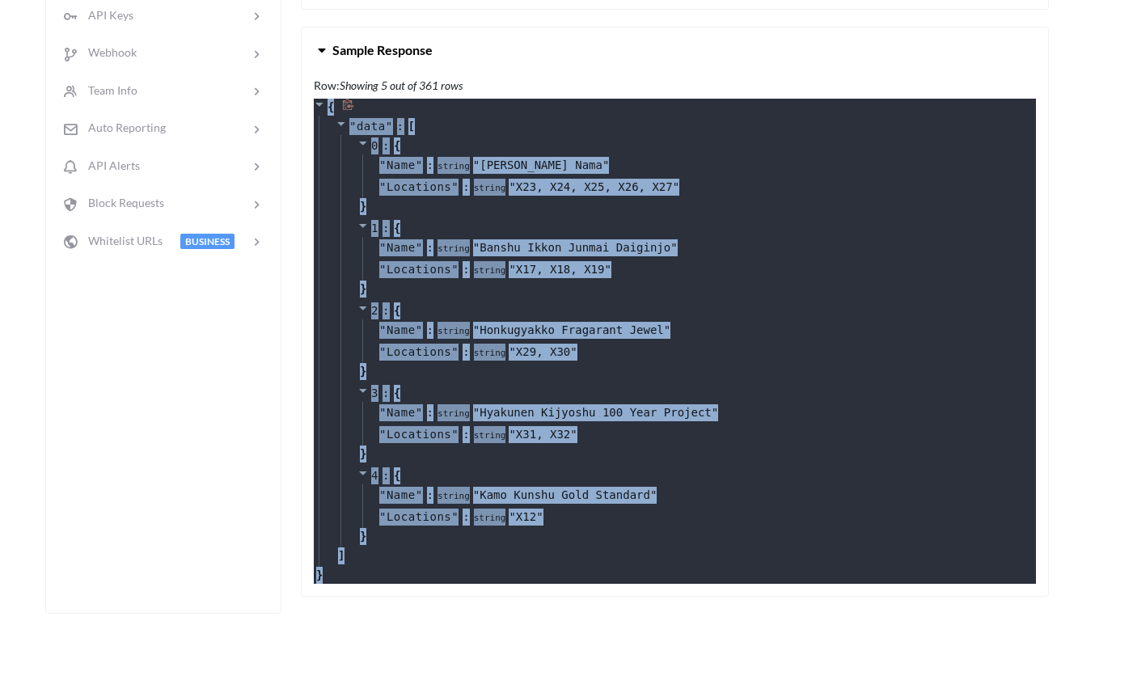
drag, startPoint x: 332, startPoint y: 586, endPoint x: 322, endPoint y: 125, distance: 461.2
click at [322, 125] on div "{ " data " : [ 0 : { " Name " : string " Afuri Junmai Sugiyamaryu Nama " " Loca…" at bounding box center [675, 341] width 722 height 485
copy div "{ " data " : [ 0 : { " Name " : string " Afuri Junmai Sugiyamaryu Nama " " Loca…"
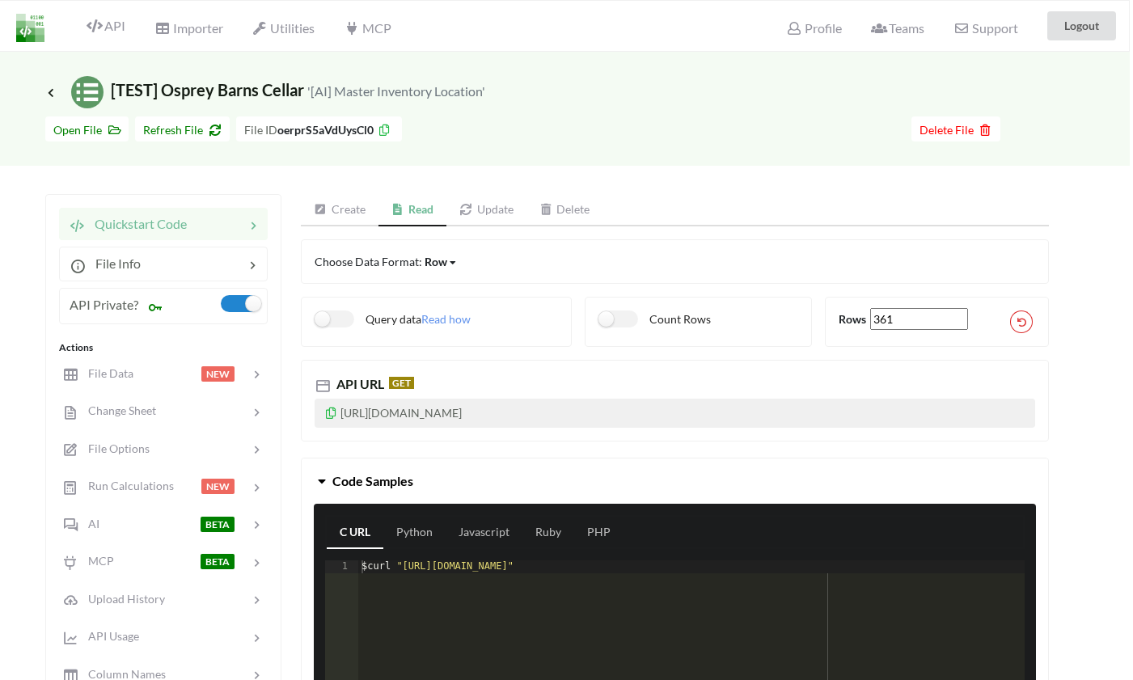
scroll to position [0, 3]
drag, startPoint x: 459, startPoint y: 430, endPoint x: 341, endPoint y: 417, distance: 119.5
click at [341, 417] on p "https://api.apispreadsheets.com/data/oerprS5aVdUysCl0/?accessKey=5c81c7ca7790f5…" at bounding box center [675, 413] width 721 height 29
copy p "https://api.apispreadsheets.com/data/oerprS5aVdUysCl0/?accessKey=5c81c7ca7790f5…"
click at [54, 94] on icon at bounding box center [51, 92] width 15 height 13
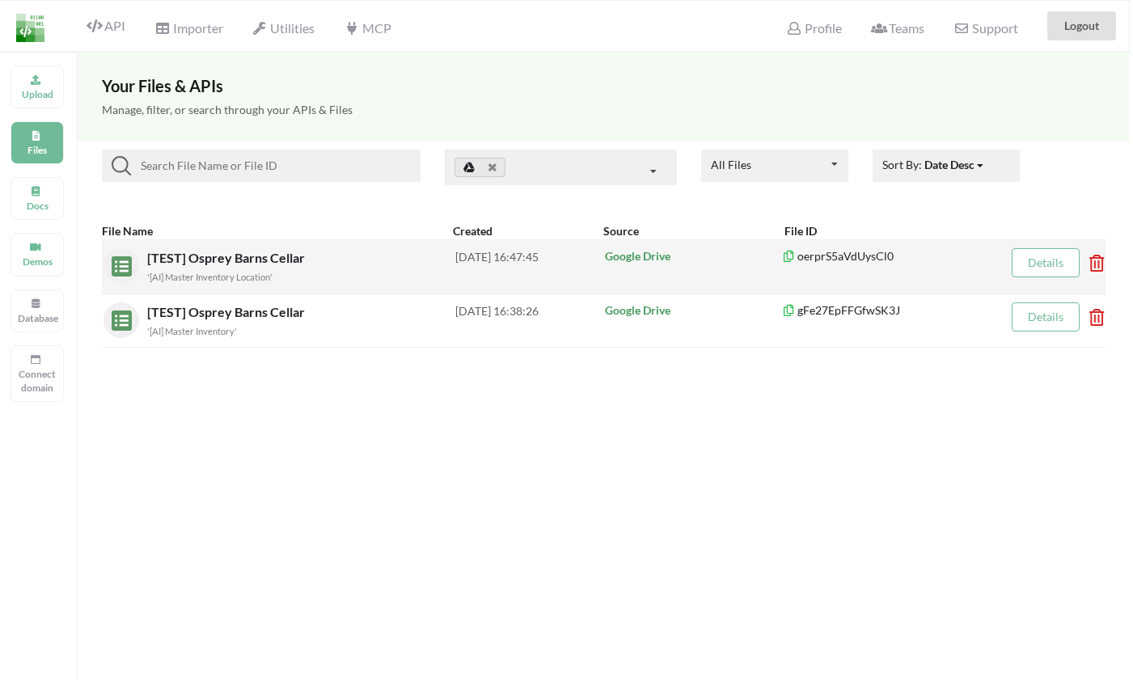
click at [225, 257] on span "[TEST] Osprey Barns Cellar" at bounding box center [227, 257] width 161 height 15
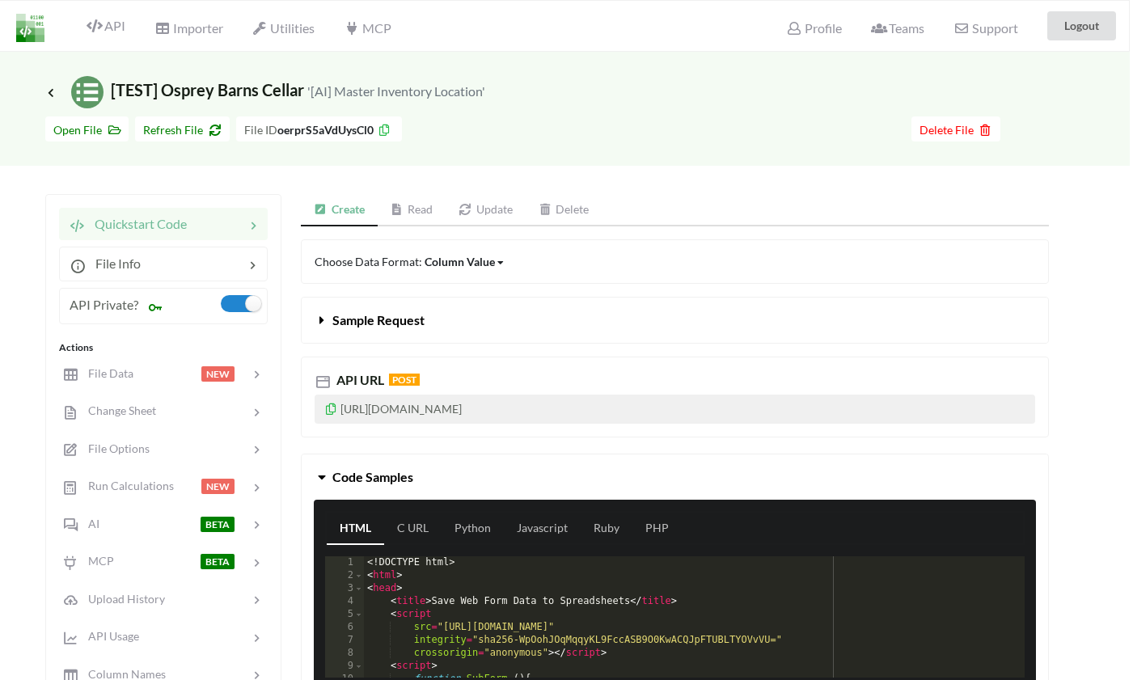
click at [155, 309] on icon at bounding box center [152, 307] width 23 height 18
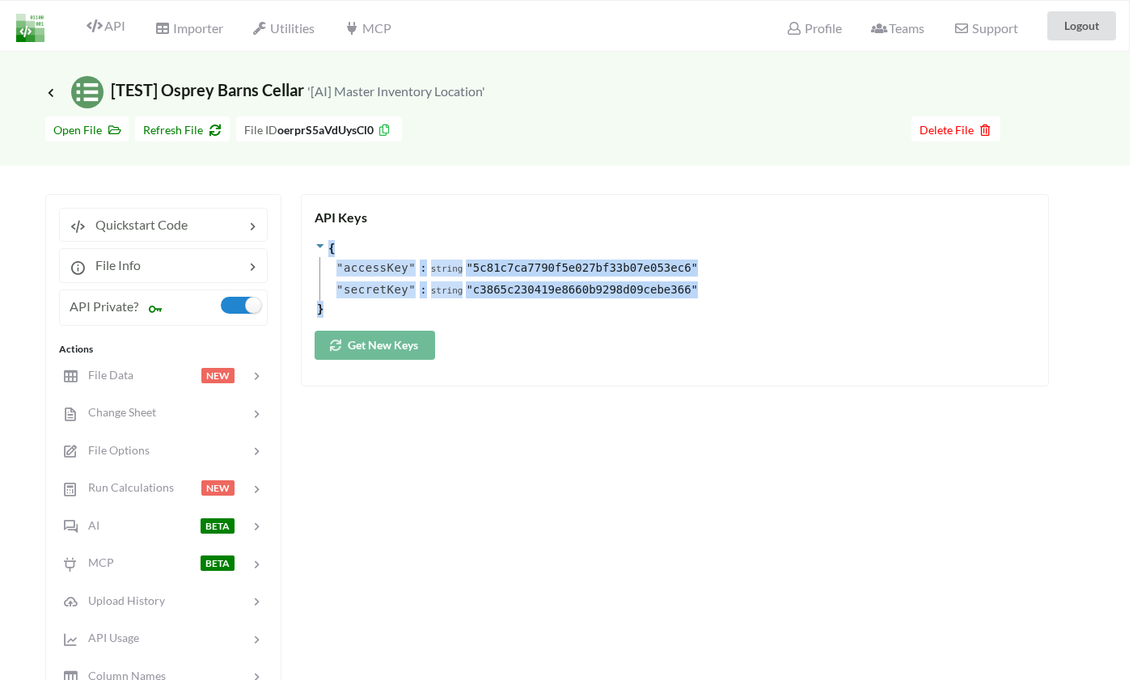
drag, startPoint x: 335, startPoint y: 311, endPoint x: 313, endPoint y: 233, distance: 80.7
click at [313, 231] on div "API Keys { " accessKey " : string " 5c81c7ca7790f5e027bf33b07e053ec6 " " secret…" at bounding box center [675, 290] width 748 height 193
click at [349, 245] on icon at bounding box center [349, 245] width 11 height 11
copy div "{ " accessKey " : string " 5c81c7ca7790f5e027bf33b07e053ec6 " " secretKey " : s…"
drag, startPoint x: 327, startPoint y: 308, endPoint x: 327, endPoint y: 246, distance: 62.3
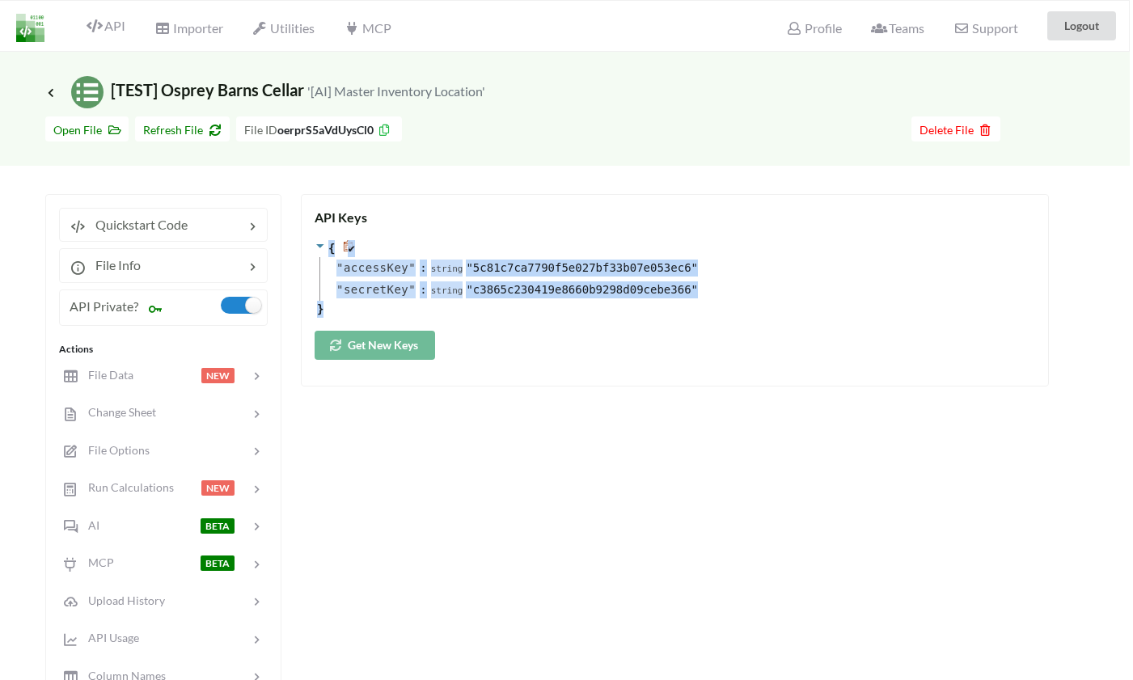
click at [327, 246] on div "{ ✔ " accessKey " : string " 5c81c7ca7790f5e027bf33b07e053ec6 " " secretKey " :…" at bounding box center [675, 279] width 721 height 78
copy div "{ ✔ " accessKey " : string " 5c81c7ca7790f5e027bf33b07e053ec6 " " secretKey " :…"
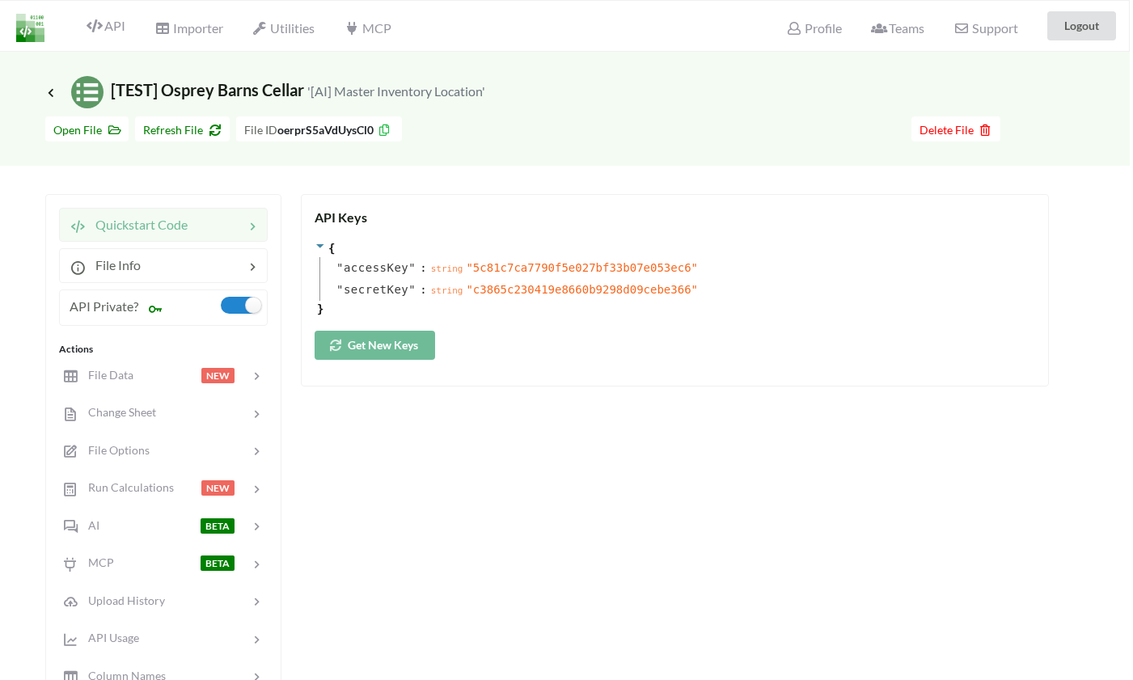
click at [186, 223] on span "Quickstart Code" at bounding box center [137, 224] width 102 height 15
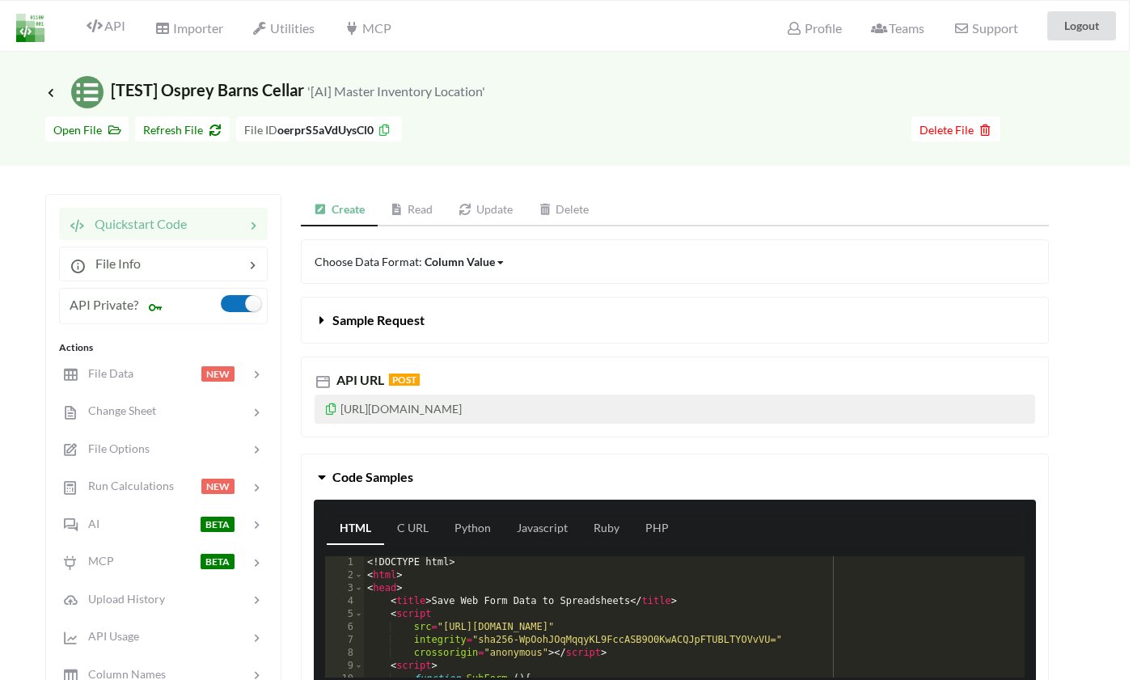
click at [235, 307] on label at bounding box center [241, 303] width 40 height 17
click at [240, 299] on label at bounding box center [241, 303] width 40 height 17
click at [415, 226] on div "Create Read Update Delete Choose Data Format: Column Value Column Value Row Col…" at bounding box center [675, 456] width 748 height 525
click at [414, 222] on link "Read" at bounding box center [412, 210] width 69 height 32
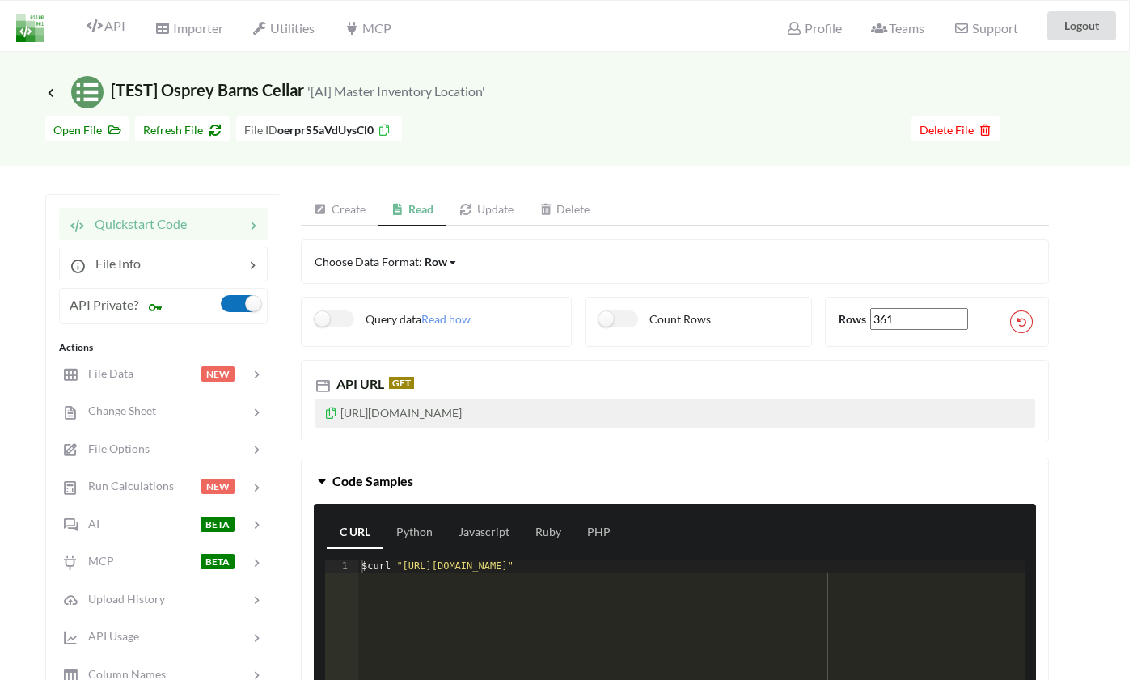
click at [239, 307] on label at bounding box center [241, 303] width 40 height 17
click at [248, 308] on label at bounding box center [241, 303] width 40 height 17
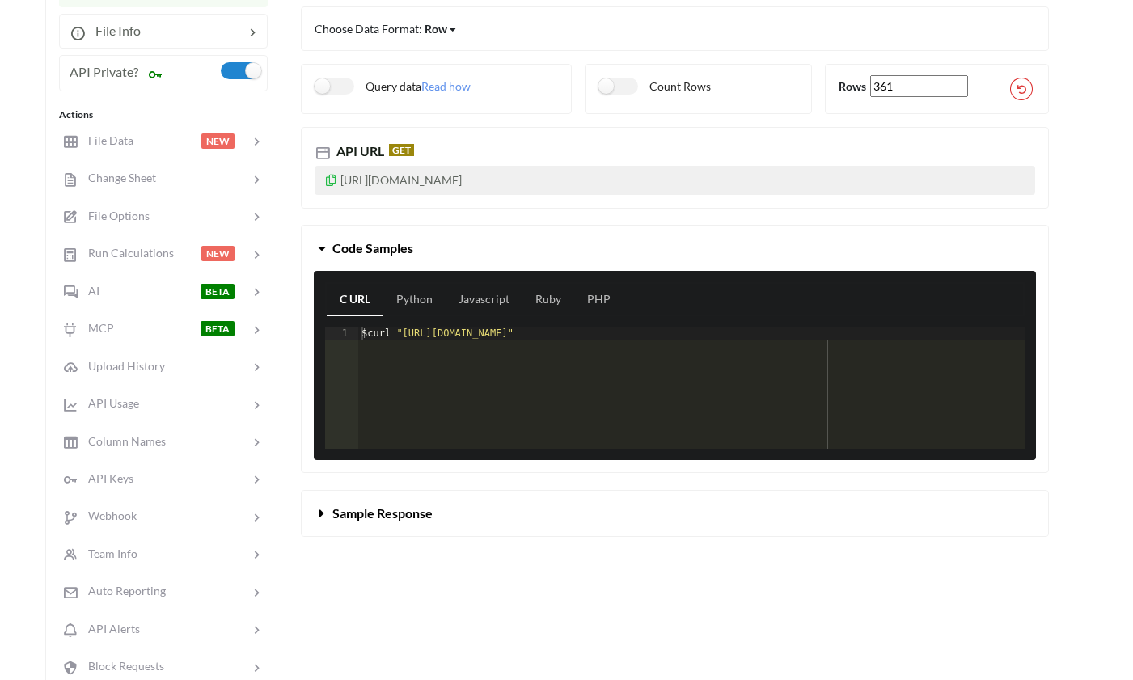
scroll to position [309, 3]
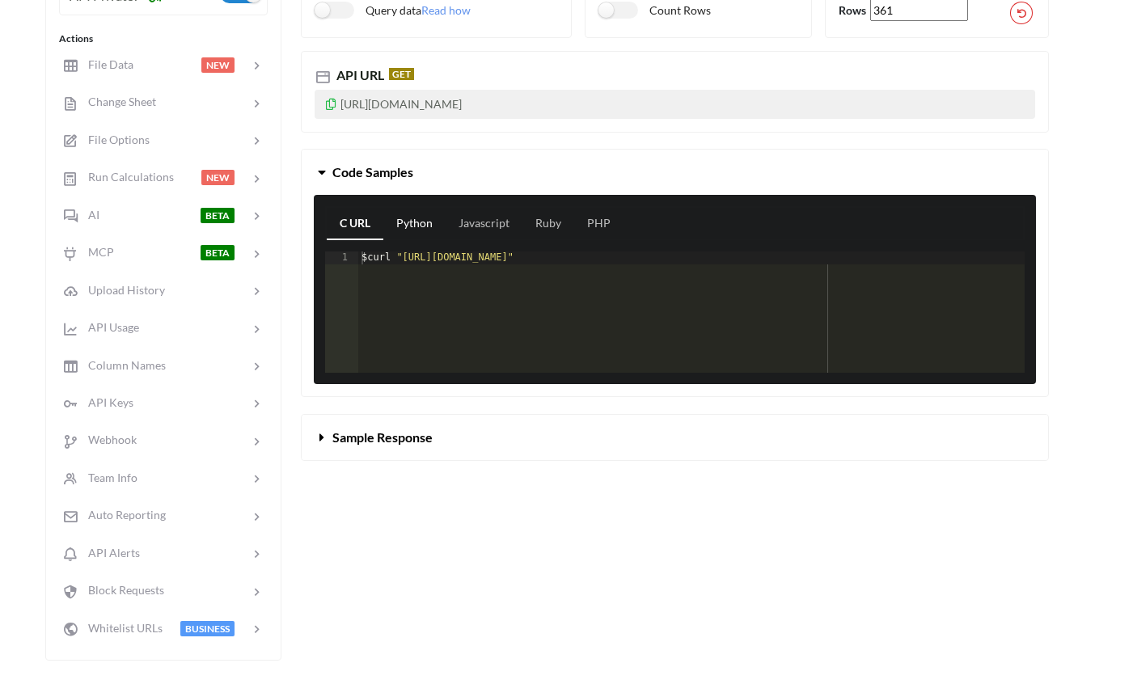
click at [417, 235] on link "Python" at bounding box center [414, 224] width 62 height 32
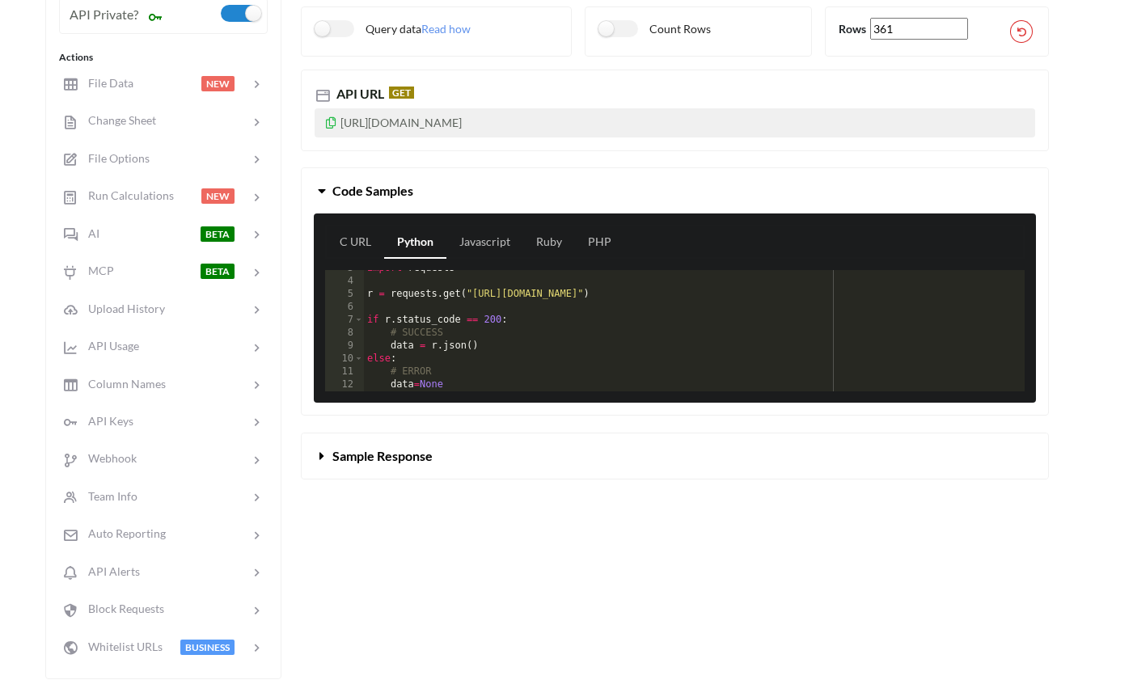
scroll to position [307, 3]
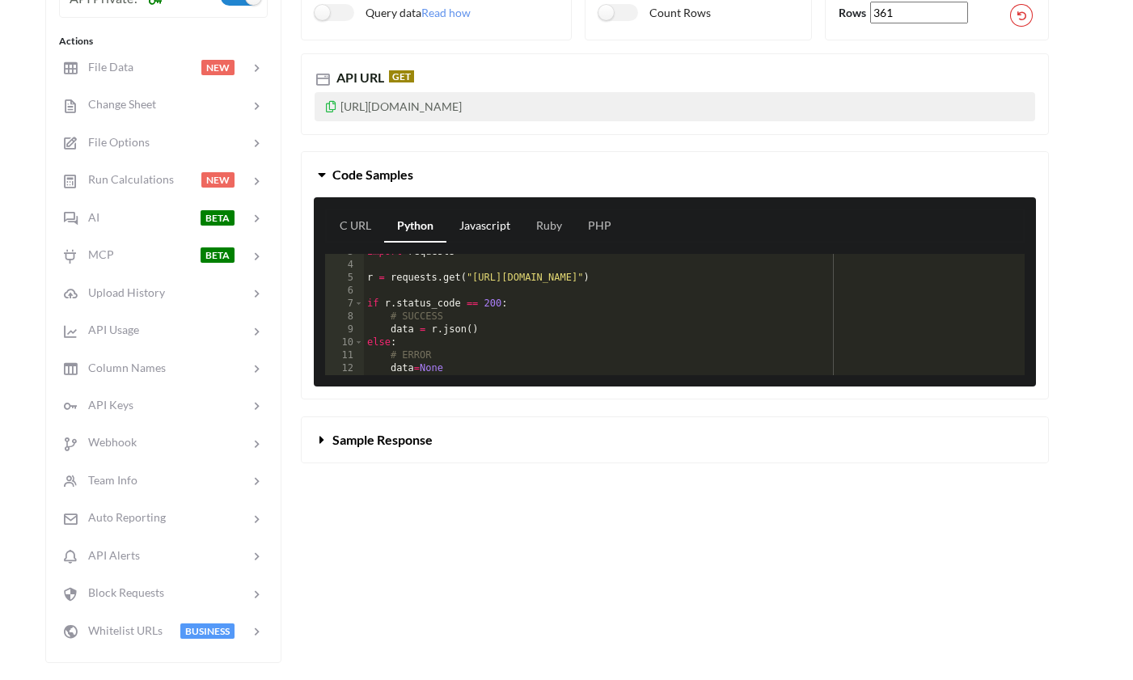
click at [502, 239] on link "Javascript" at bounding box center [485, 226] width 77 height 32
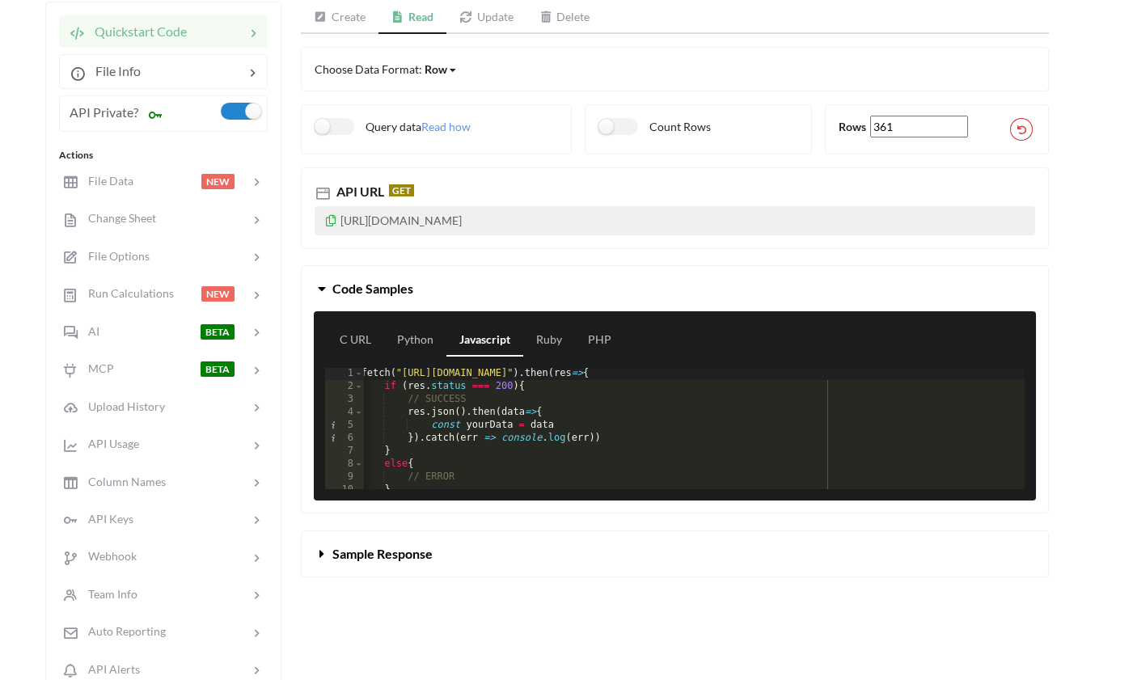
scroll to position [183, 3]
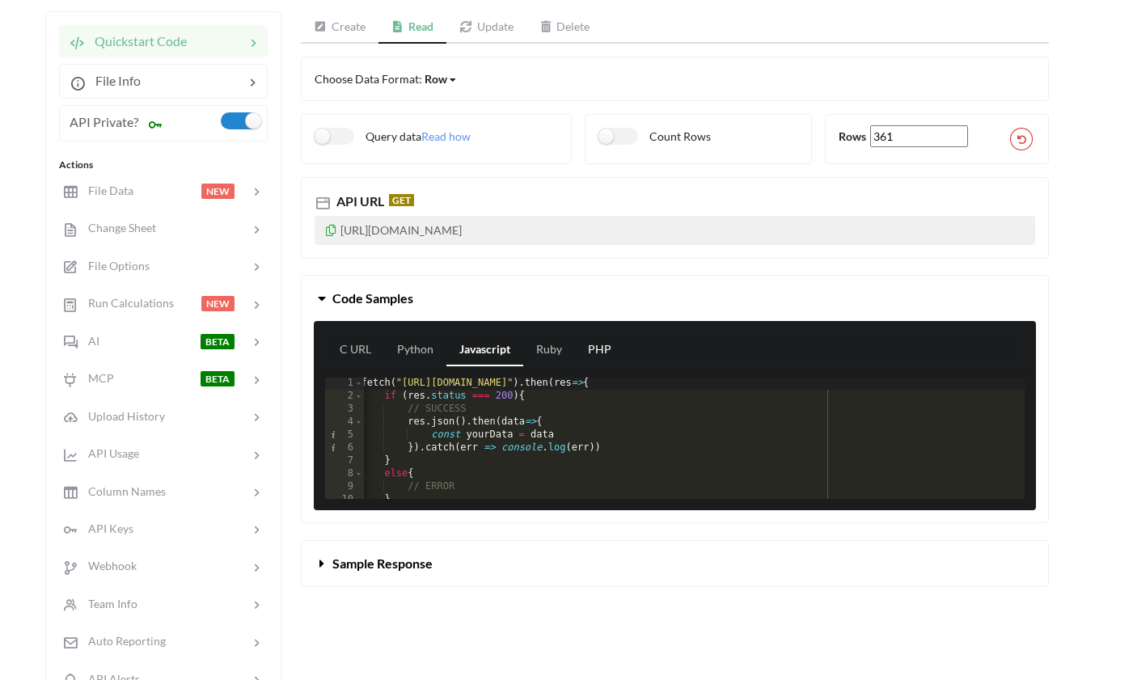
click at [590, 363] on link "PHP" at bounding box center [599, 350] width 49 height 32
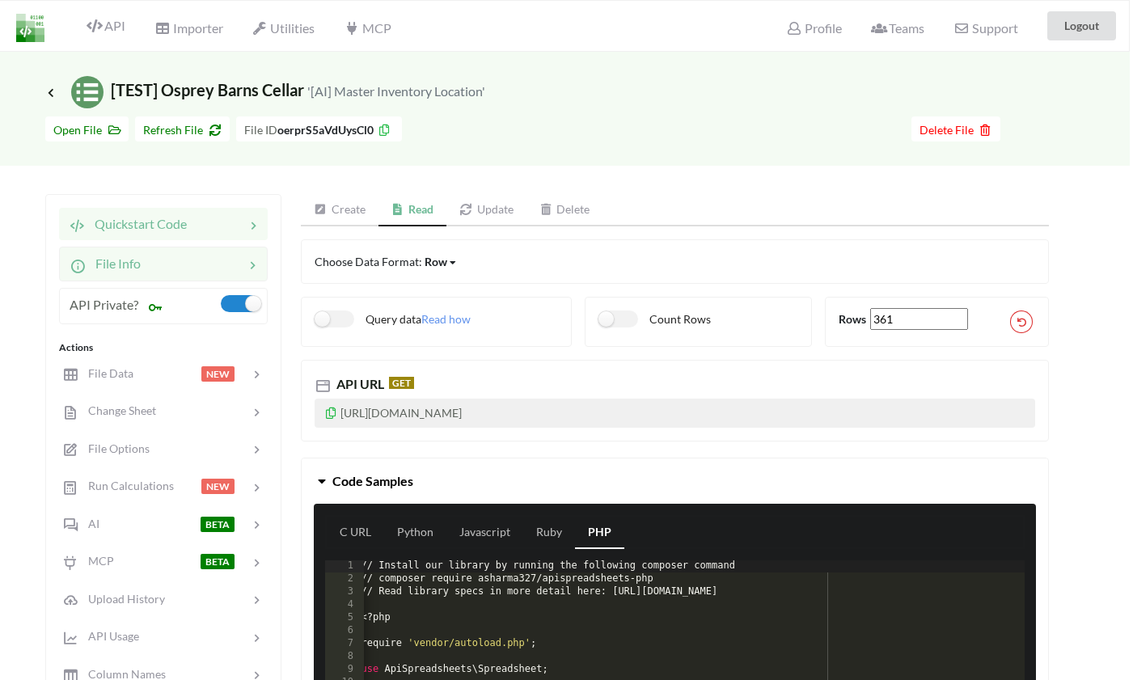
scroll to position [0, 3]
click at [328, 212] on link "Create" at bounding box center [340, 210] width 78 height 32
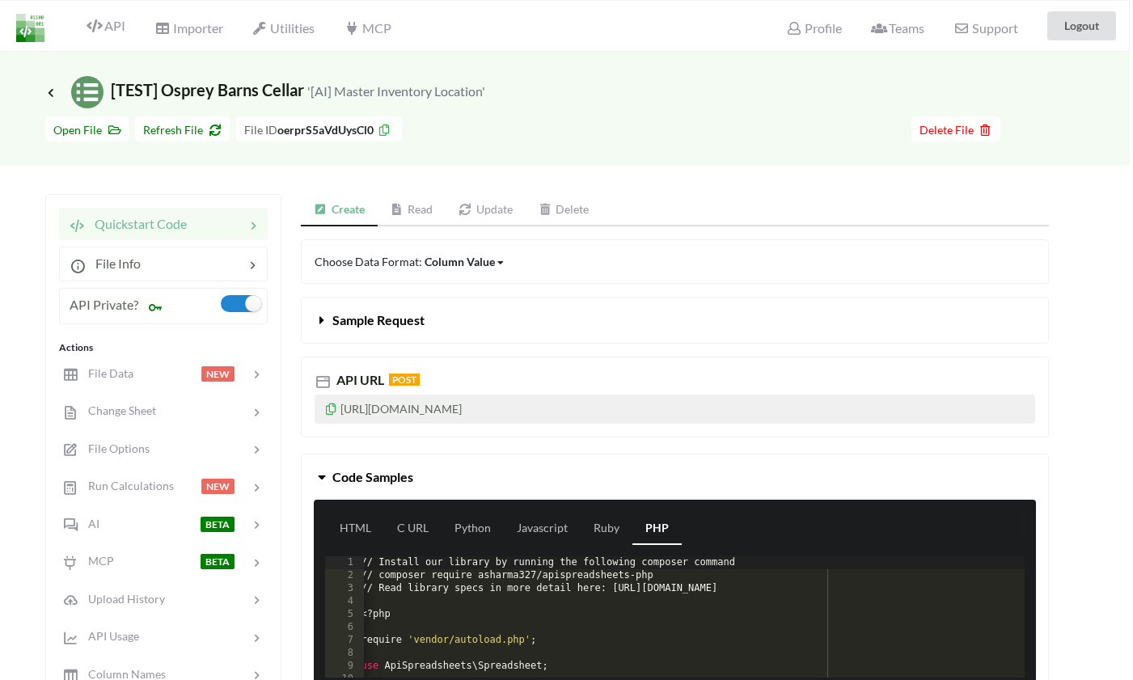
click at [150, 309] on icon at bounding box center [152, 307] width 23 height 18
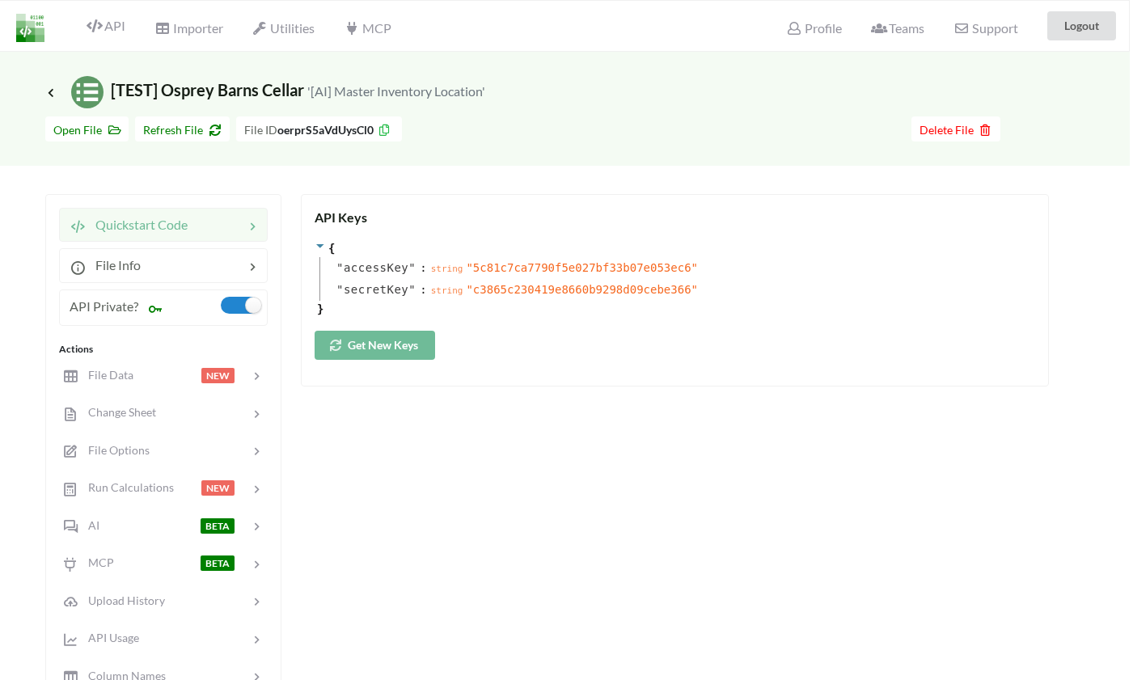
click at [133, 230] on span "Quickstart Code" at bounding box center [137, 224] width 102 height 15
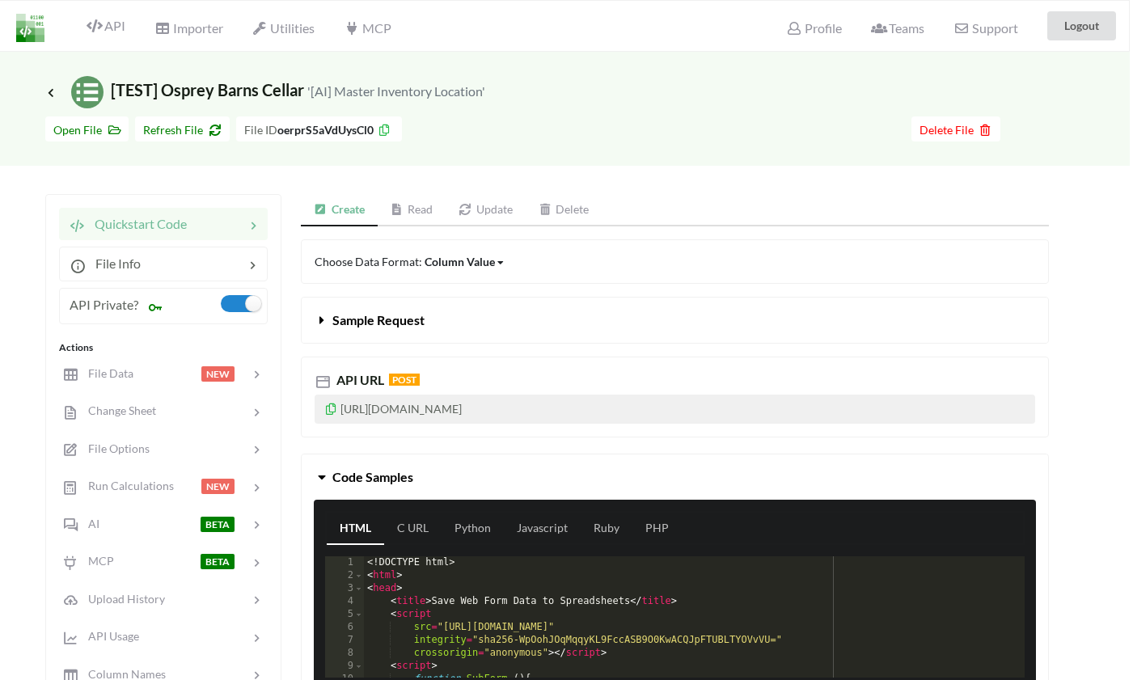
click at [501, 209] on link "Update" at bounding box center [486, 210] width 80 height 32
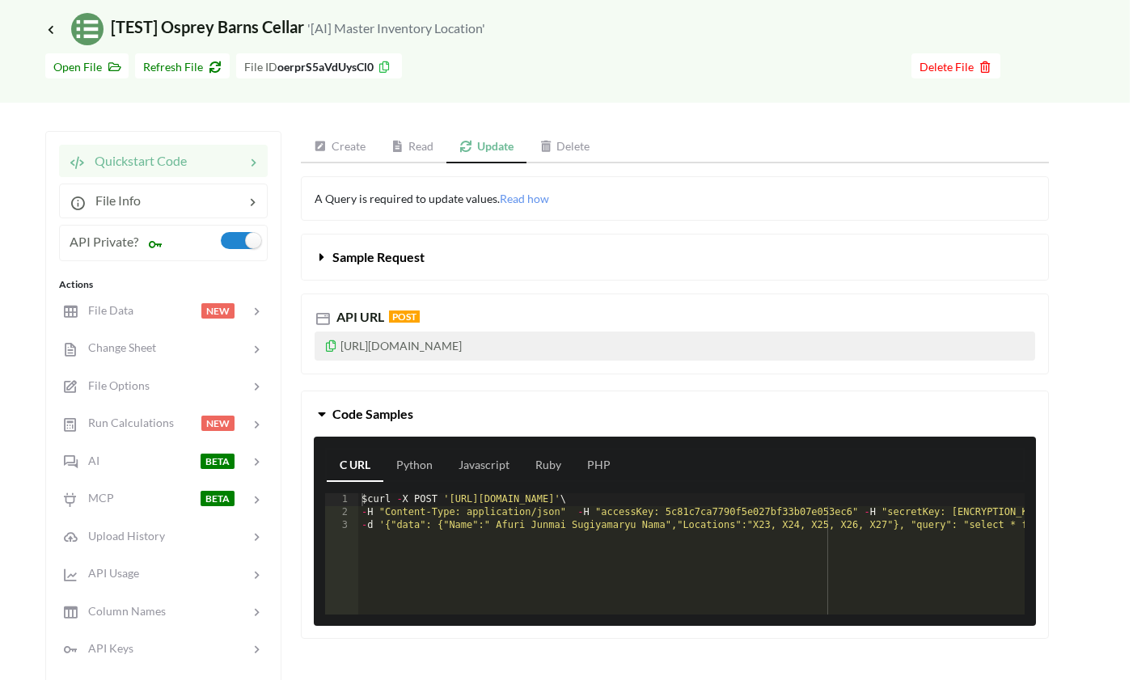
scroll to position [38, 3]
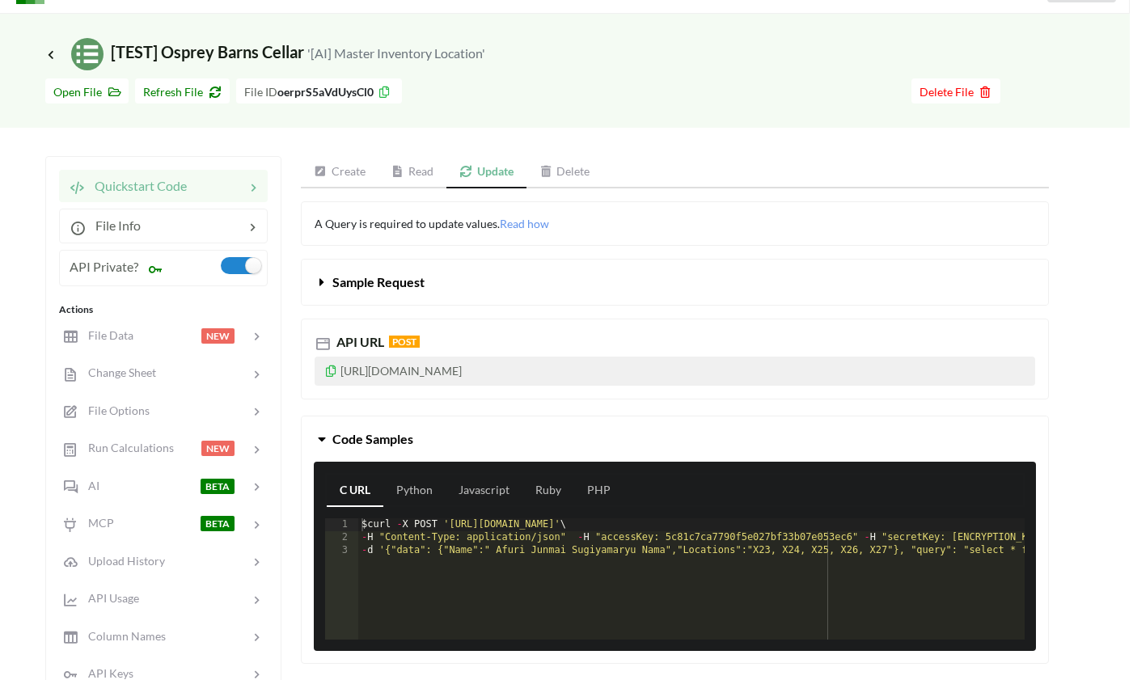
click at [348, 175] on link "Create" at bounding box center [340, 172] width 78 height 32
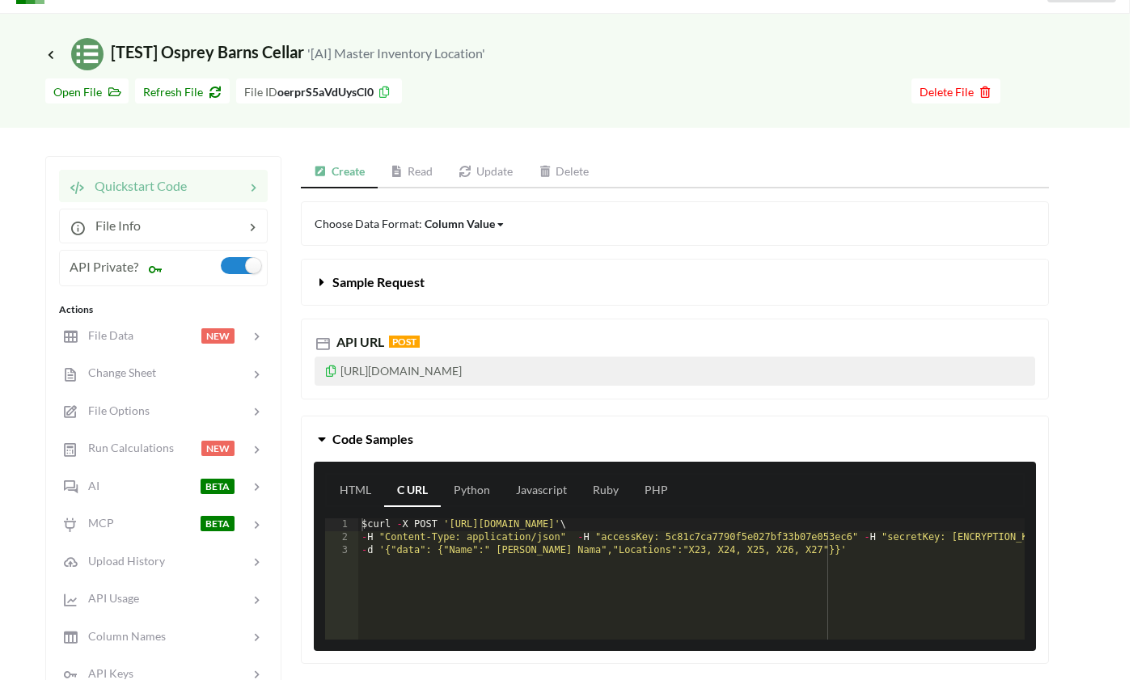
click at [410, 176] on link "Read" at bounding box center [412, 172] width 69 height 32
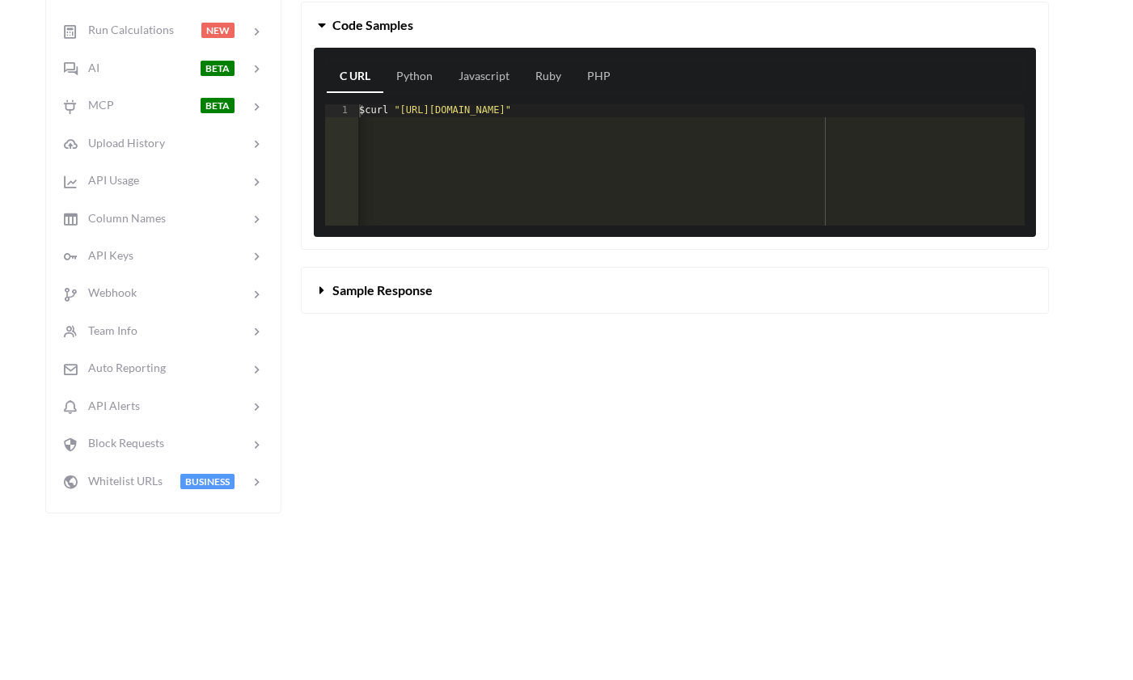
scroll to position [500, 3]
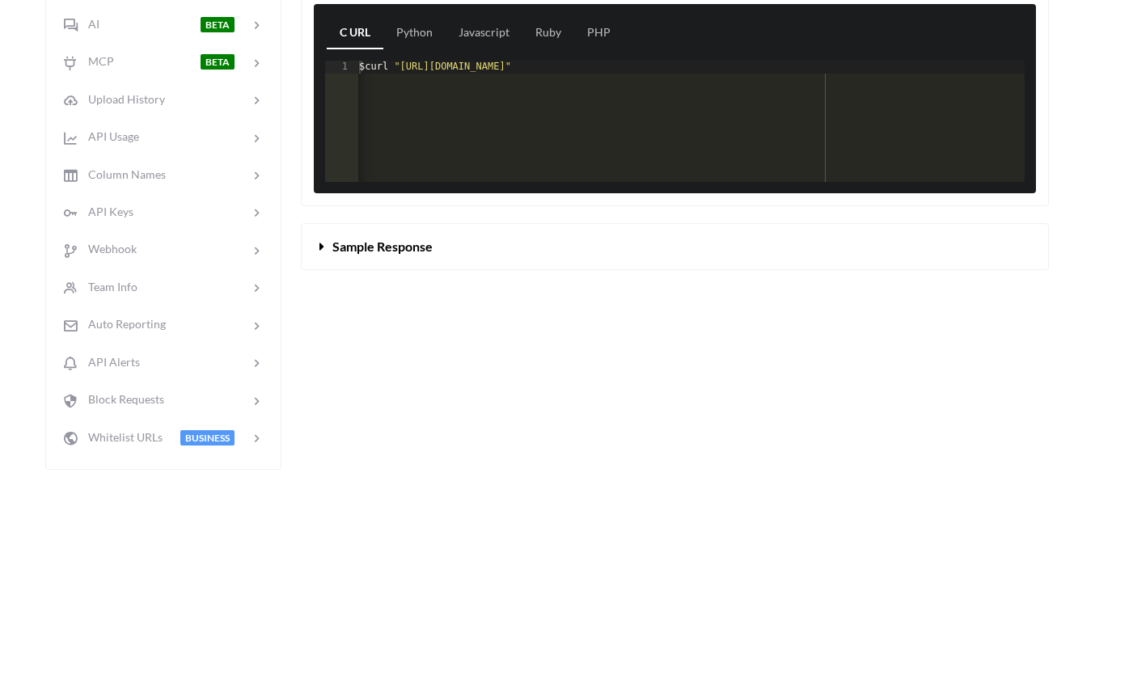
click at [739, 80] on div "$ curl "https://api.apispreadsheets.com/data/oerprS5aVdUysCl0/?accessKey=5c81c7…" at bounding box center [793, 134] width 874 height 147
click at [819, 83] on div "$ curl "https://api.apispreadsheets.com/data/oerprS5aVdUysCl0/?accessKey=5c81c7…" at bounding box center [793, 134] width 874 height 147
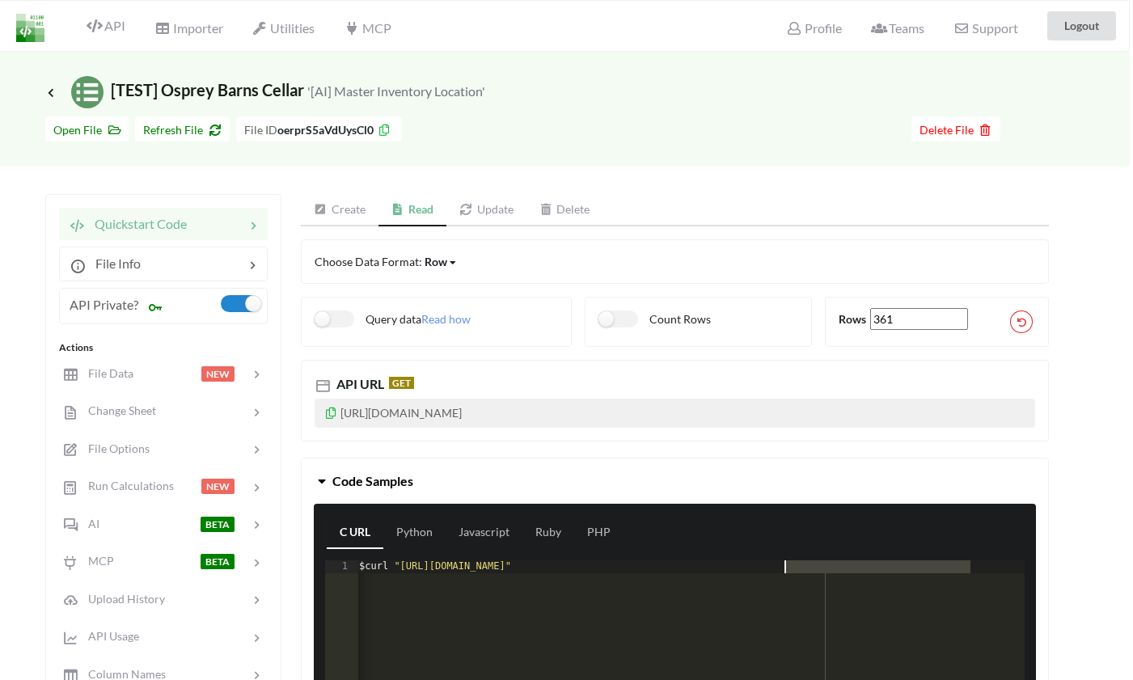
scroll to position [0, 3]
click at [500, 208] on link "Update" at bounding box center [487, 210] width 80 height 32
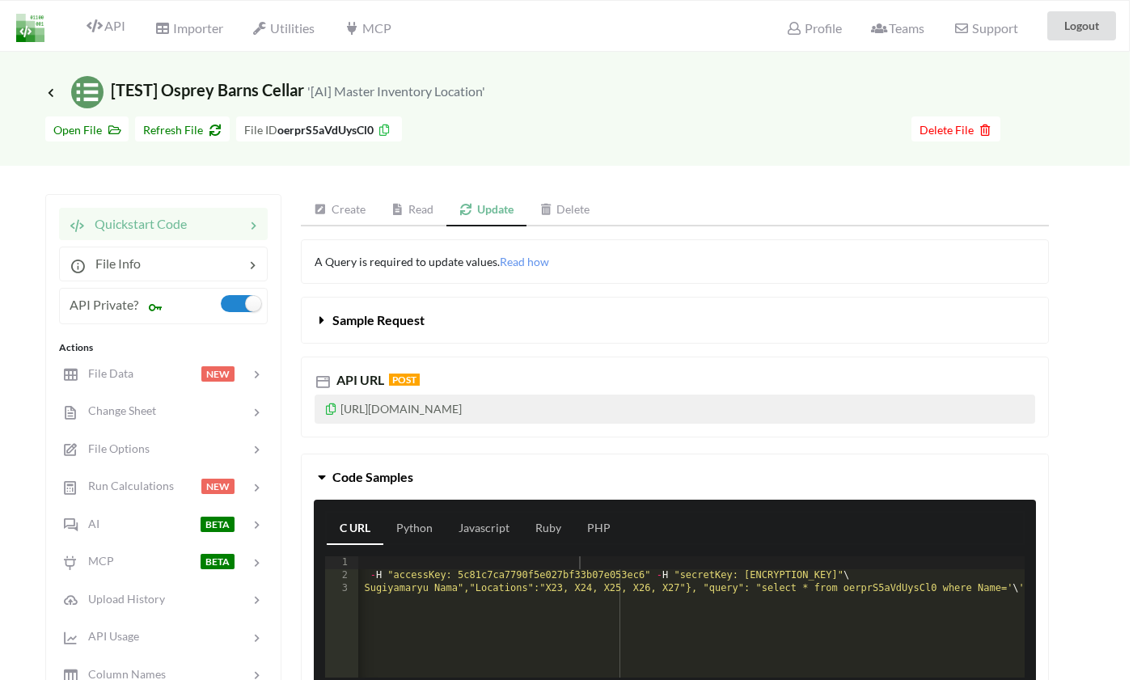
click at [155, 310] on icon at bounding box center [152, 307] width 23 height 18
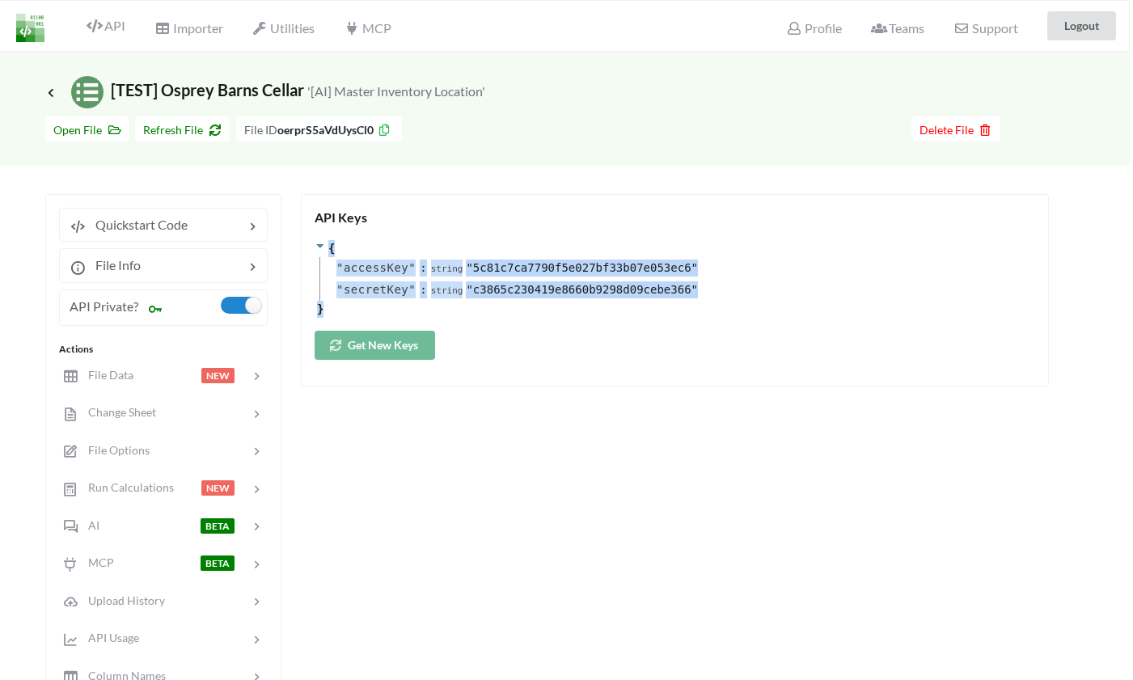
drag, startPoint x: 332, startPoint y: 307, endPoint x: 310, endPoint y: 236, distance: 73.9
click at [310, 236] on div "API Keys { " accessKey " : string " 5c81c7ca7790f5e027bf33b07e053ec6 " " secret…" at bounding box center [675, 290] width 748 height 193
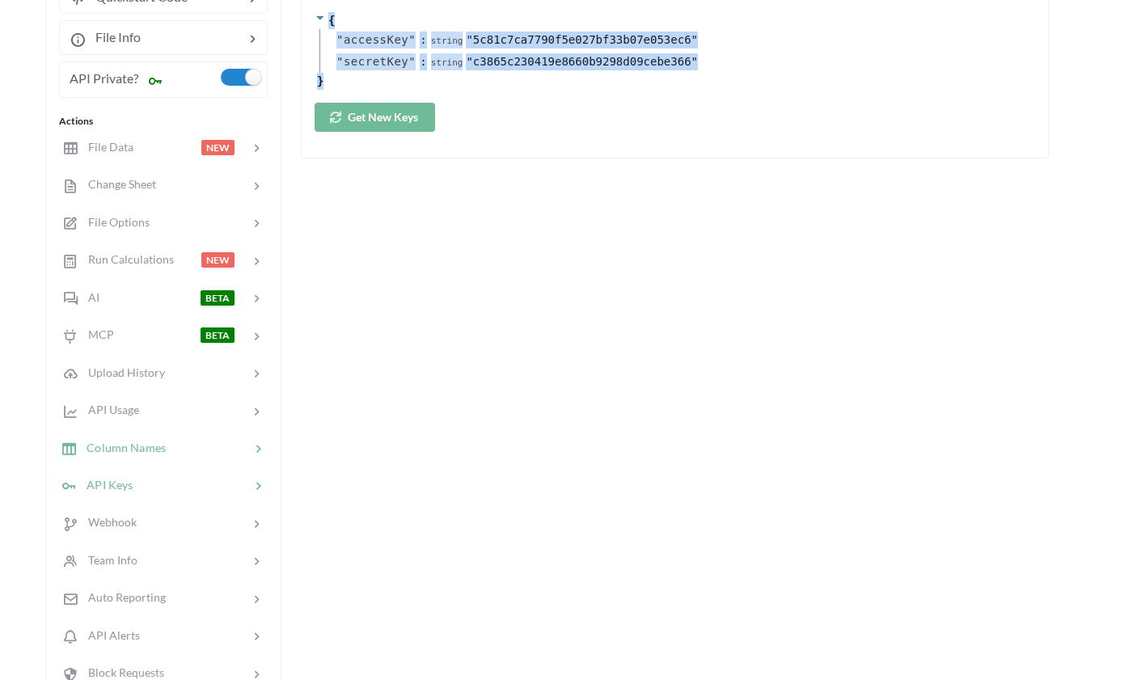
scroll to position [239, 3]
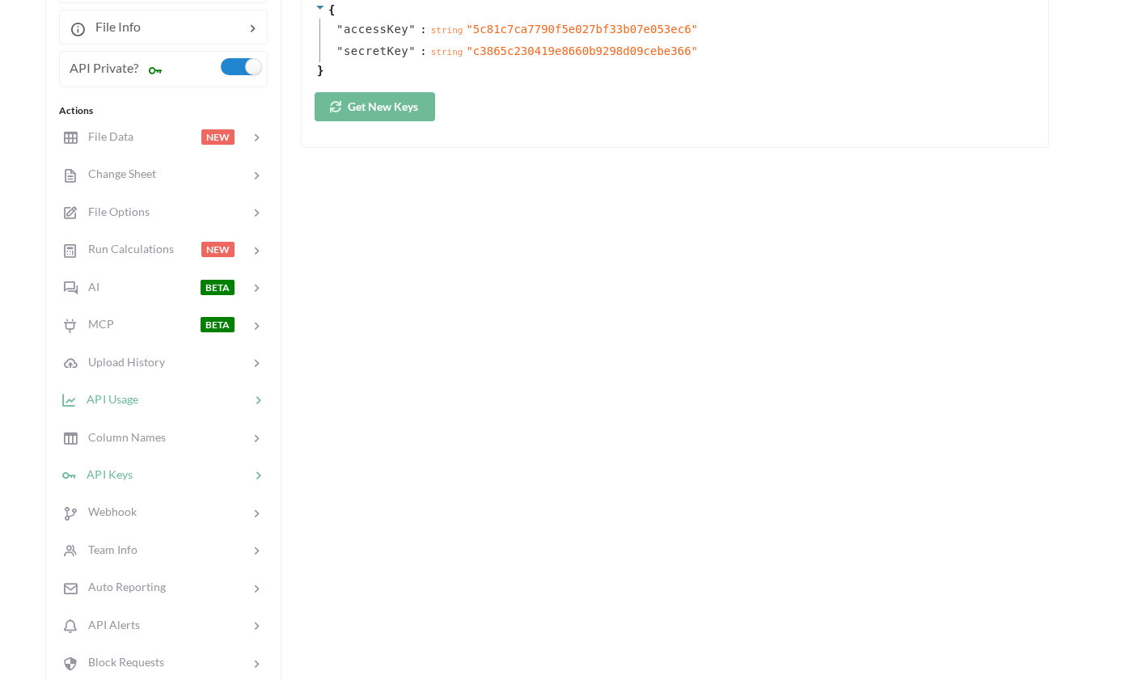
click at [116, 404] on span "API Usage" at bounding box center [107, 399] width 61 height 14
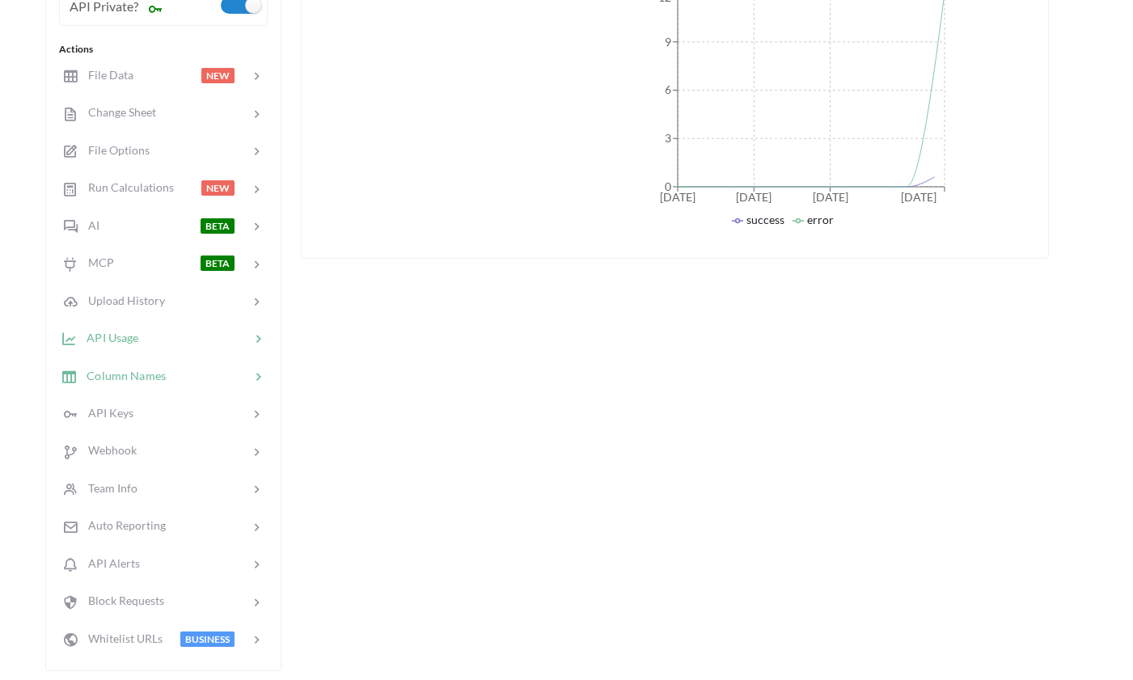
scroll to position [309, 3]
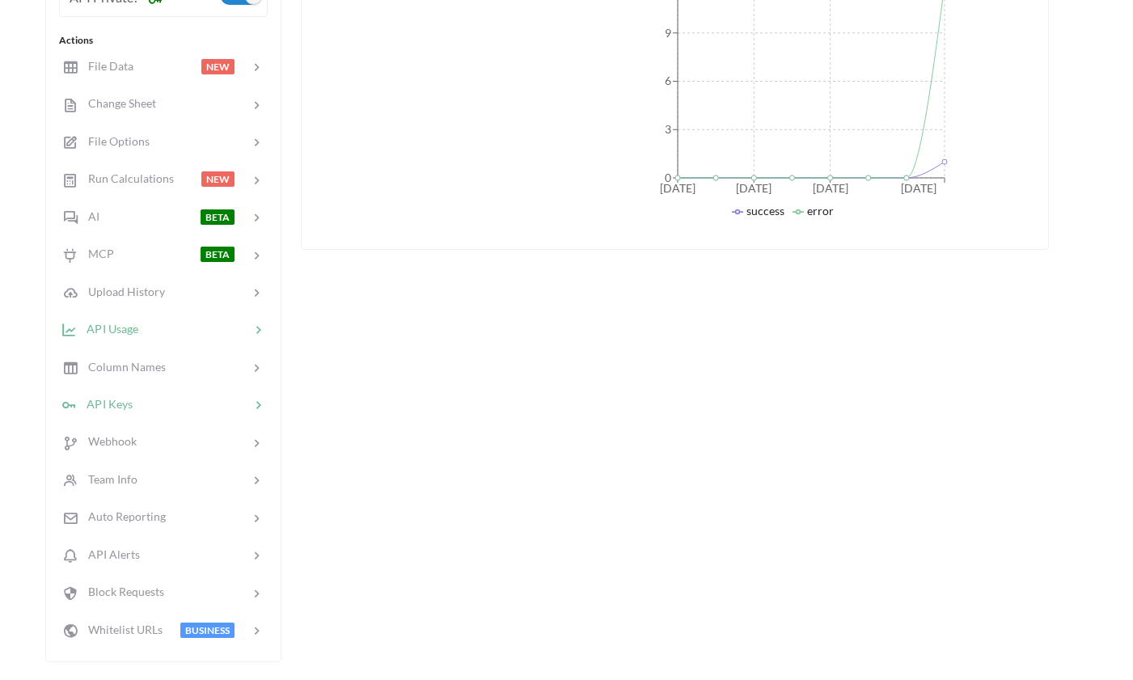
click at [121, 400] on span "API Keys" at bounding box center [105, 404] width 56 height 14
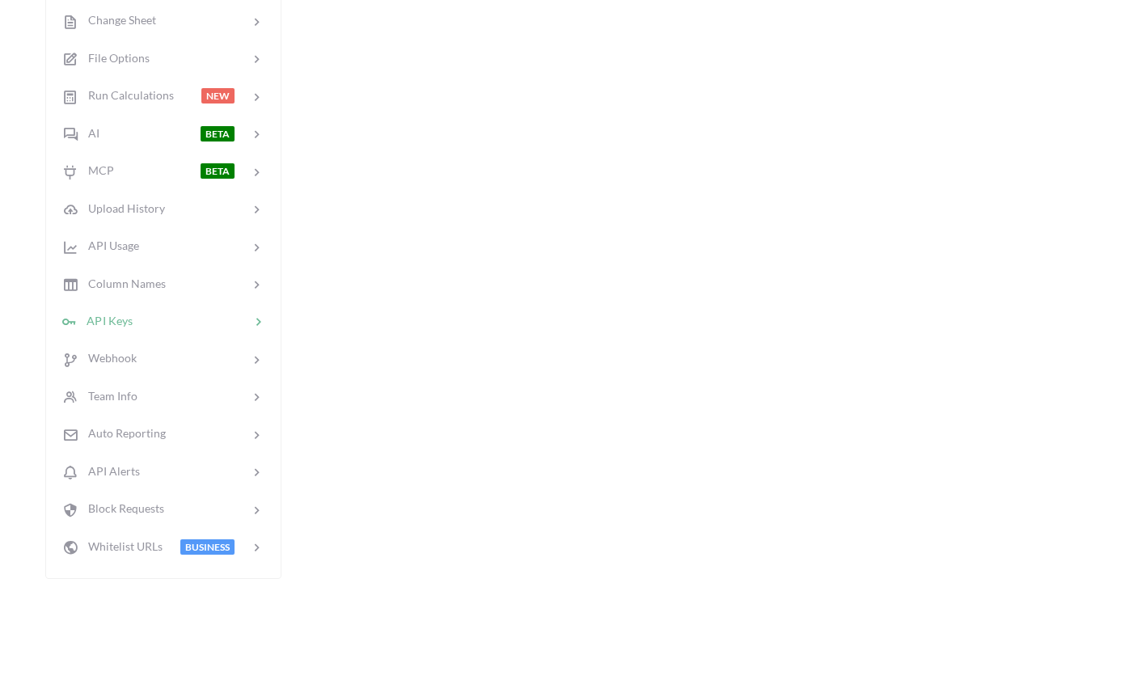
scroll to position [555, 3]
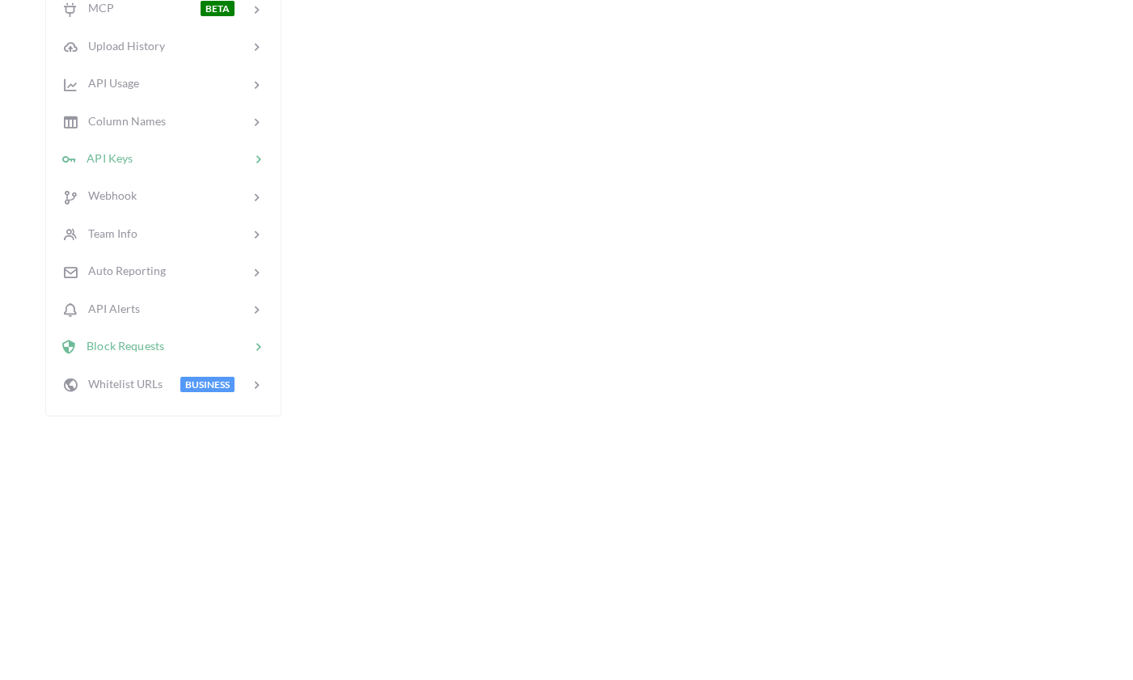
click at [115, 347] on span "Block Requests" at bounding box center [120, 346] width 87 height 14
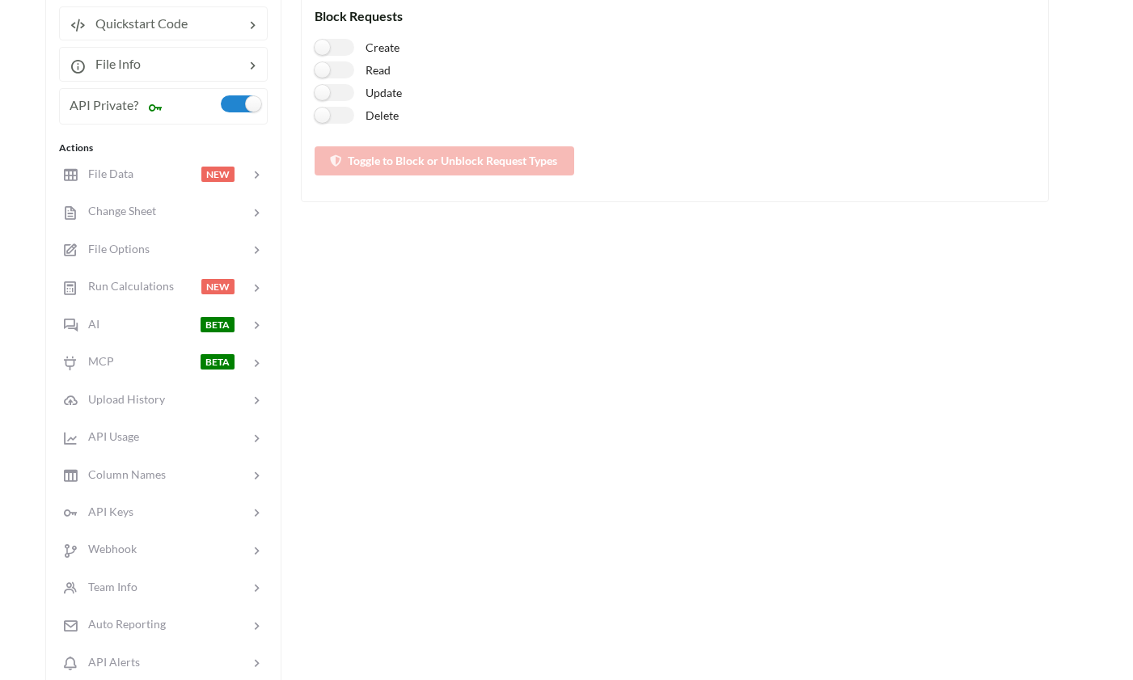
scroll to position [196, 3]
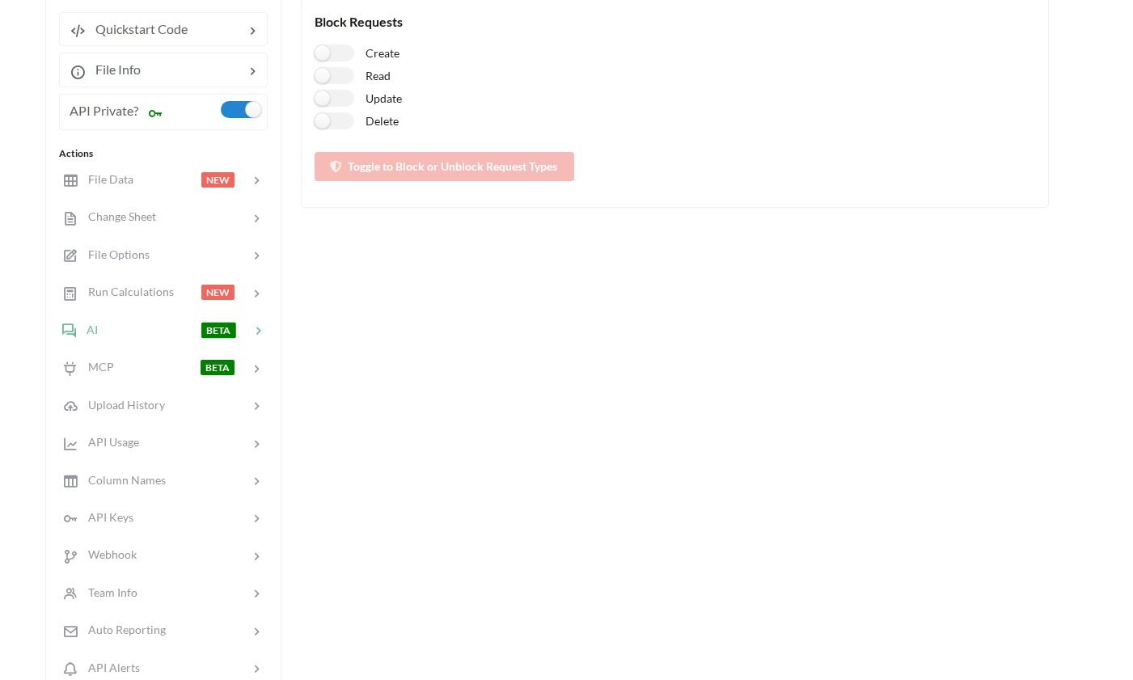
click at [95, 332] on span "AI" at bounding box center [88, 330] width 22 height 14
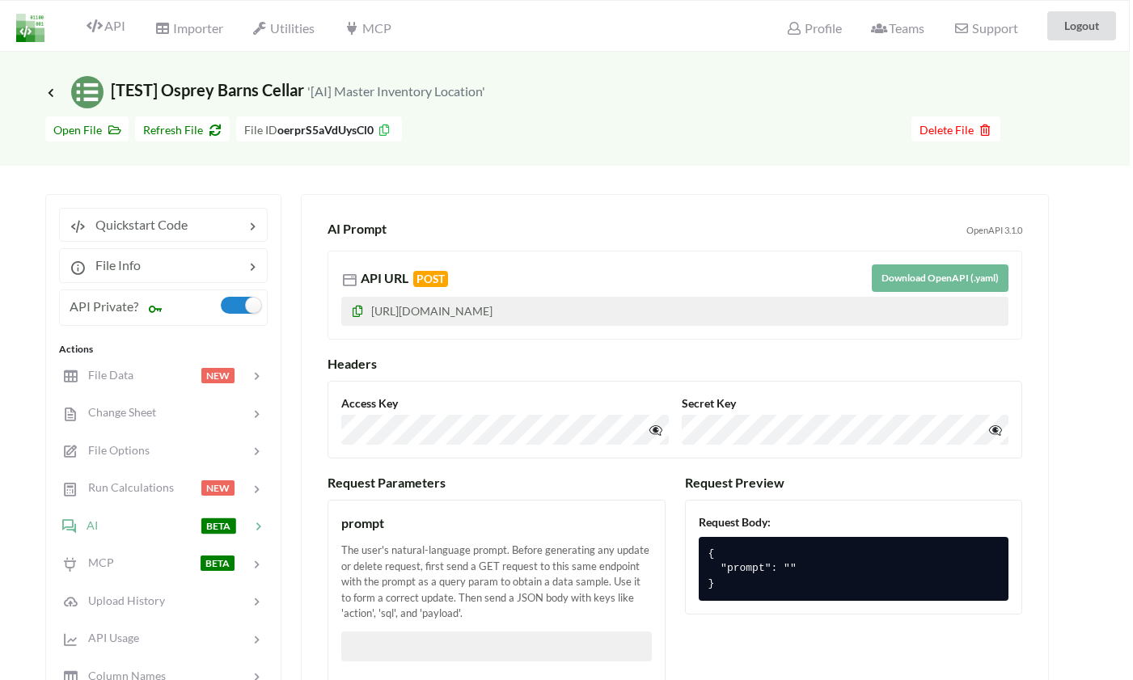
scroll to position [0, 3]
click at [998, 279] on button "Download OpenAPI (.yaml)" at bounding box center [940, 279] width 137 height 28
click at [50, 91] on icon at bounding box center [51, 92] width 15 height 13
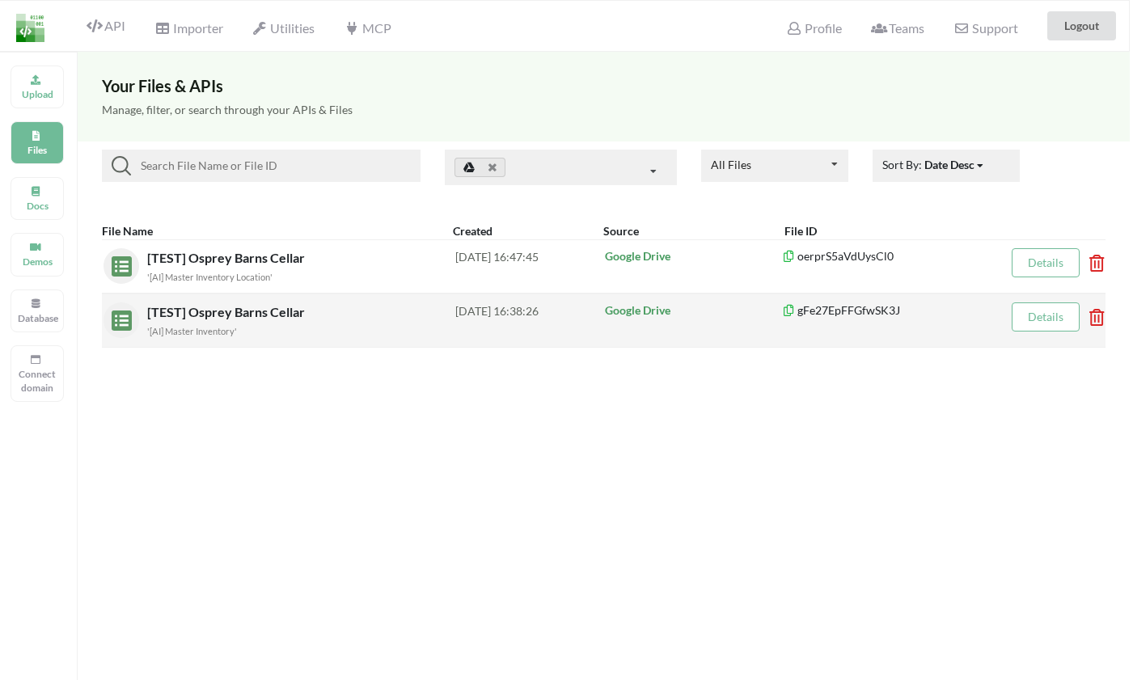
click at [212, 311] on span "[TEST] Osprey Barns Cellar" at bounding box center [227, 311] width 161 height 15
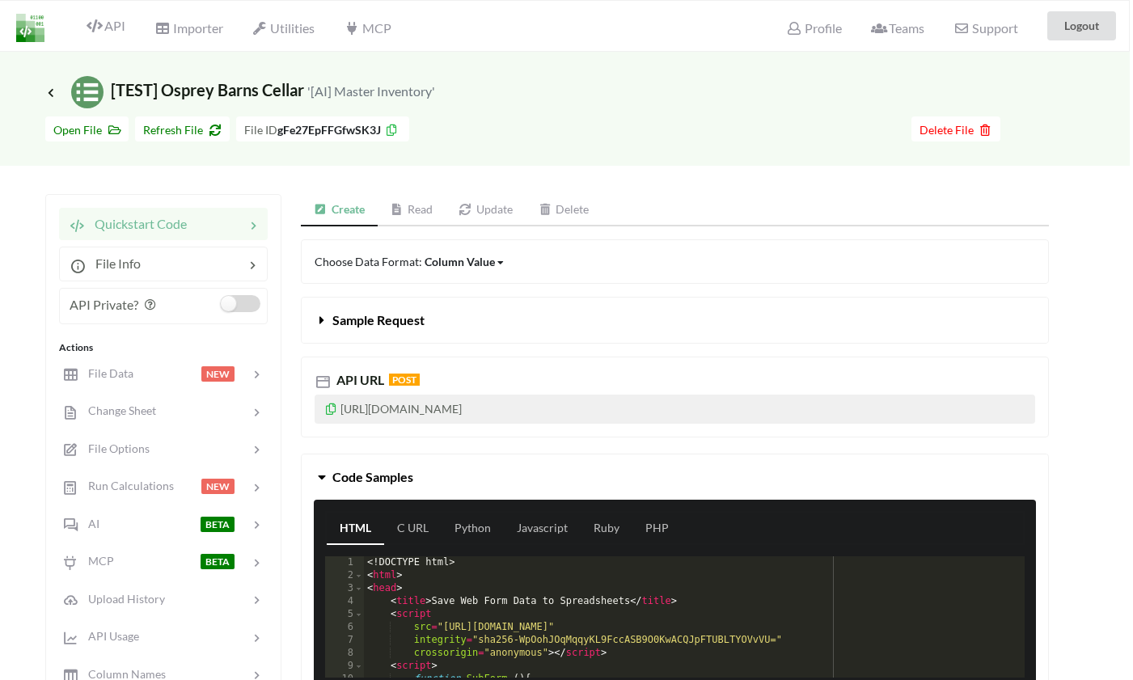
click at [231, 307] on label at bounding box center [241, 303] width 40 height 17
click at [160, 309] on icon at bounding box center [152, 307] width 23 height 18
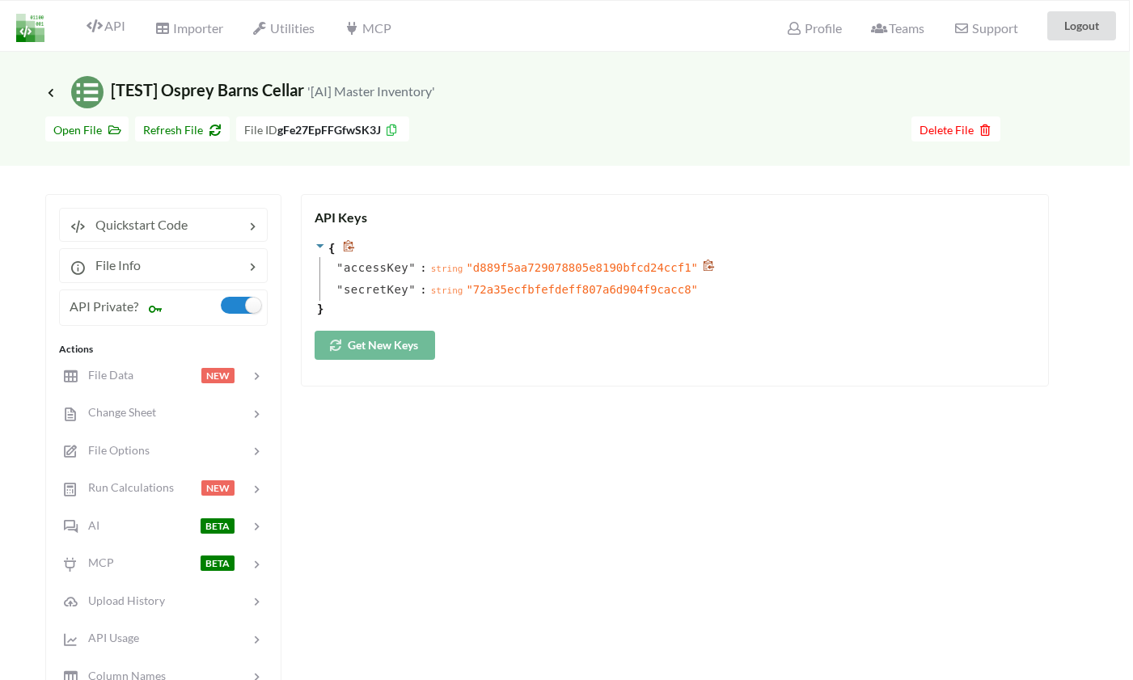
click at [531, 269] on span "" d889f5aa729078805e8190bfcd24ccf1 "" at bounding box center [582, 267] width 232 height 13
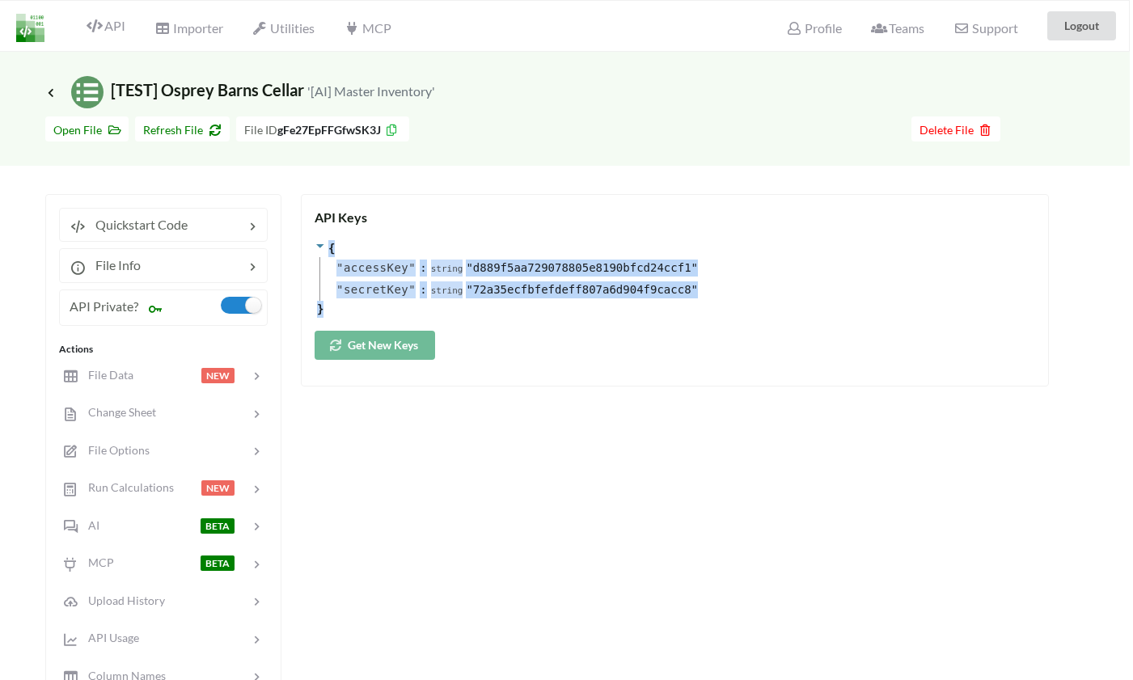
drag, startPoint x: 340, startPoint y: 315, endPoint x: 307, endPoint y: 231, distance: 90.4
click at [307, 231] on div "API Keys { " accessKey " : string " d889f5aa729078805e8190bfcd24ccf1 " " secret…" at bounding box center [675, 290] width 748 height 193
copy div "{ " accessKey " : string " d889f5aa729078805e8190bfcd24ccf1 " " secretKey " : s…"
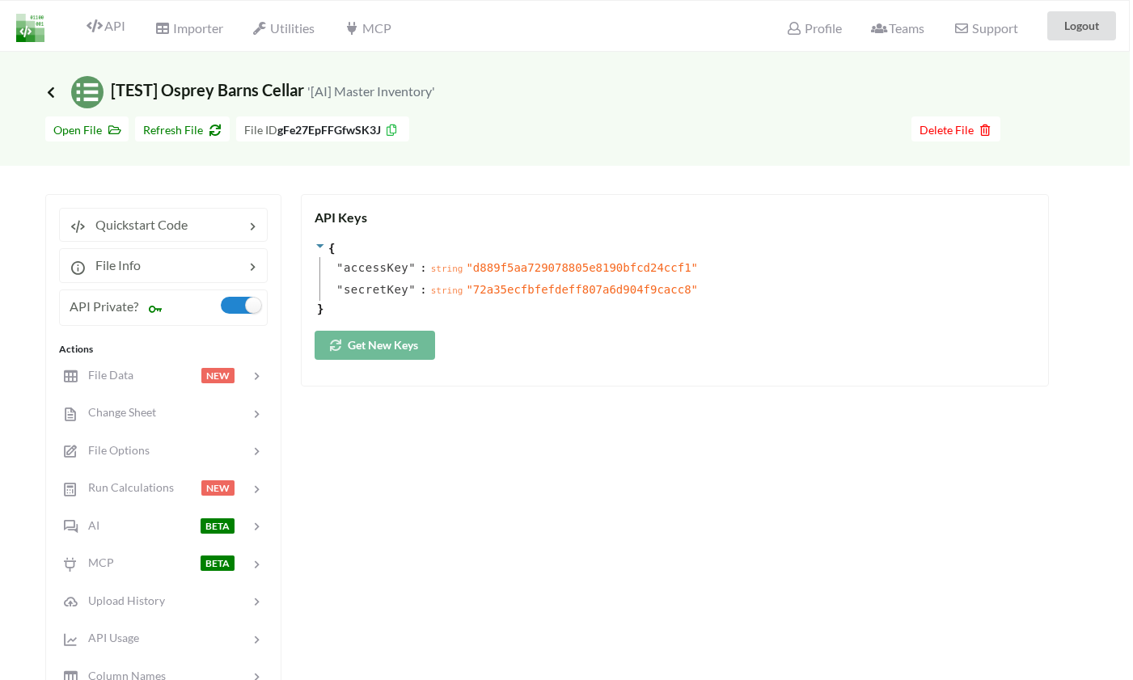
click at [53, 91] on icon at bounding box center [51, 92] width 15 height 13
